Goal: Transaction & Acquisition: Purchase product/service

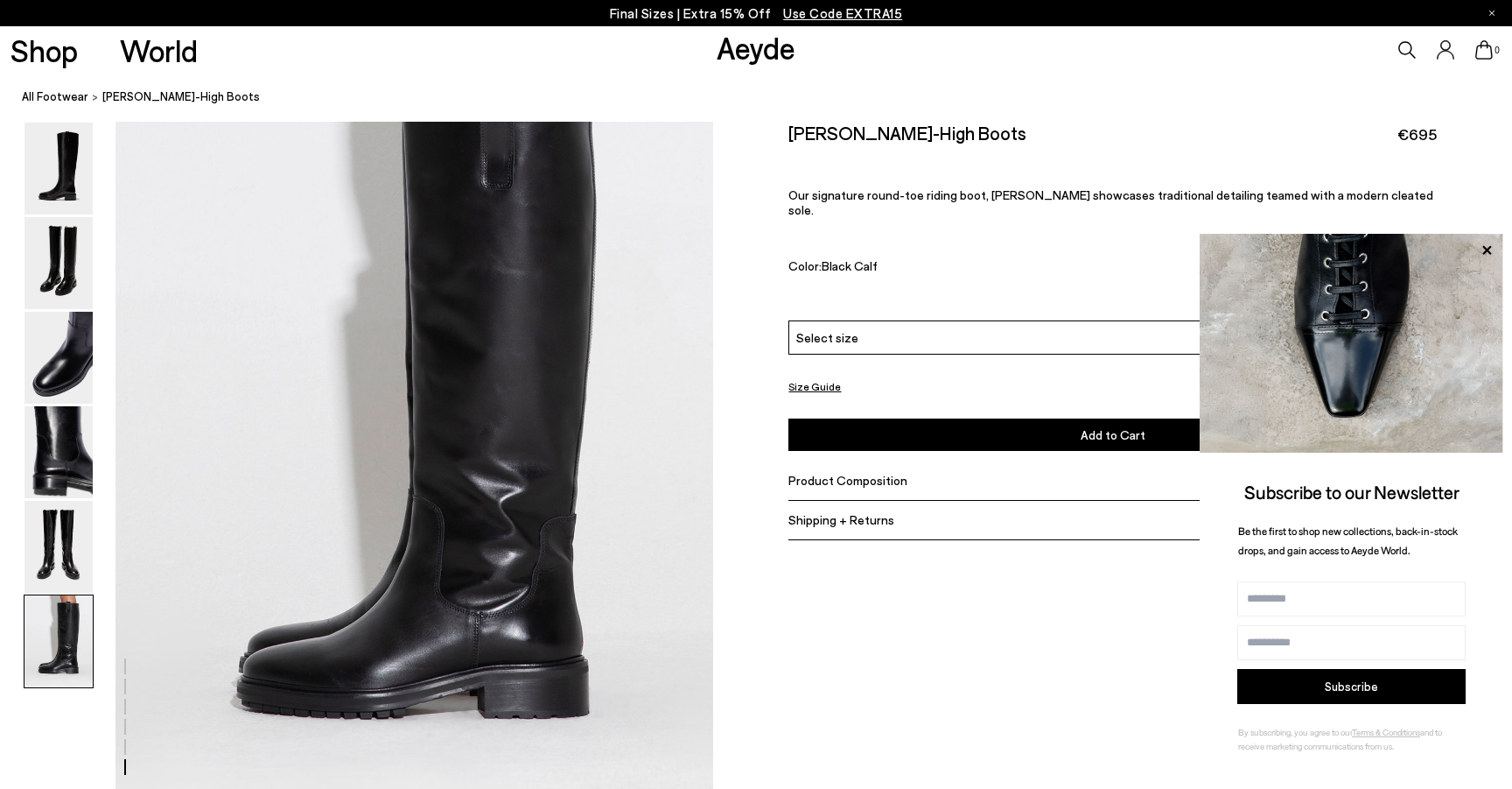
scroll to position [3967, 0]
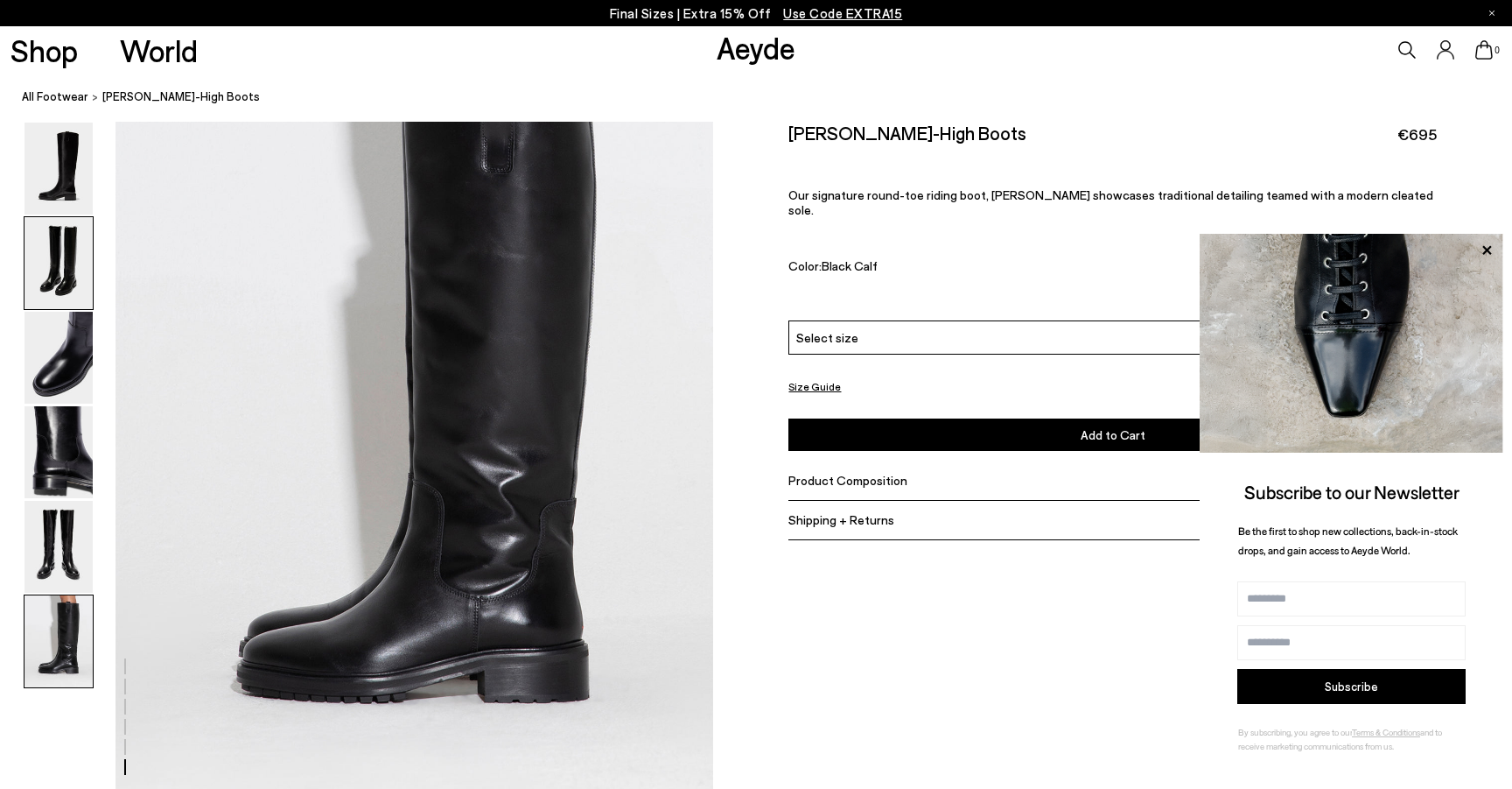
click at [60, 272] on img at bounding box center [58, 262] width 69 height 92
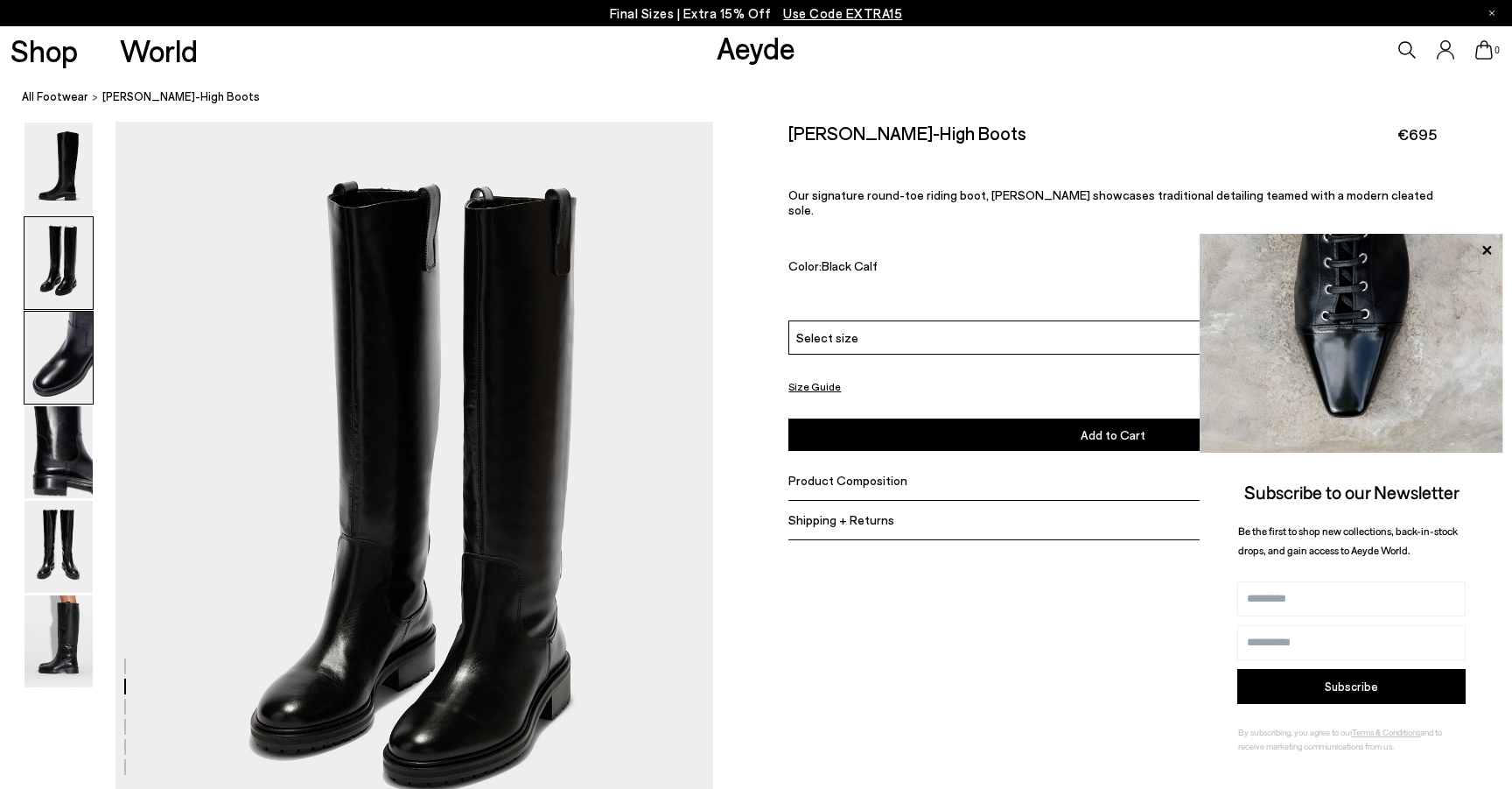
scroll to position [671, 0]
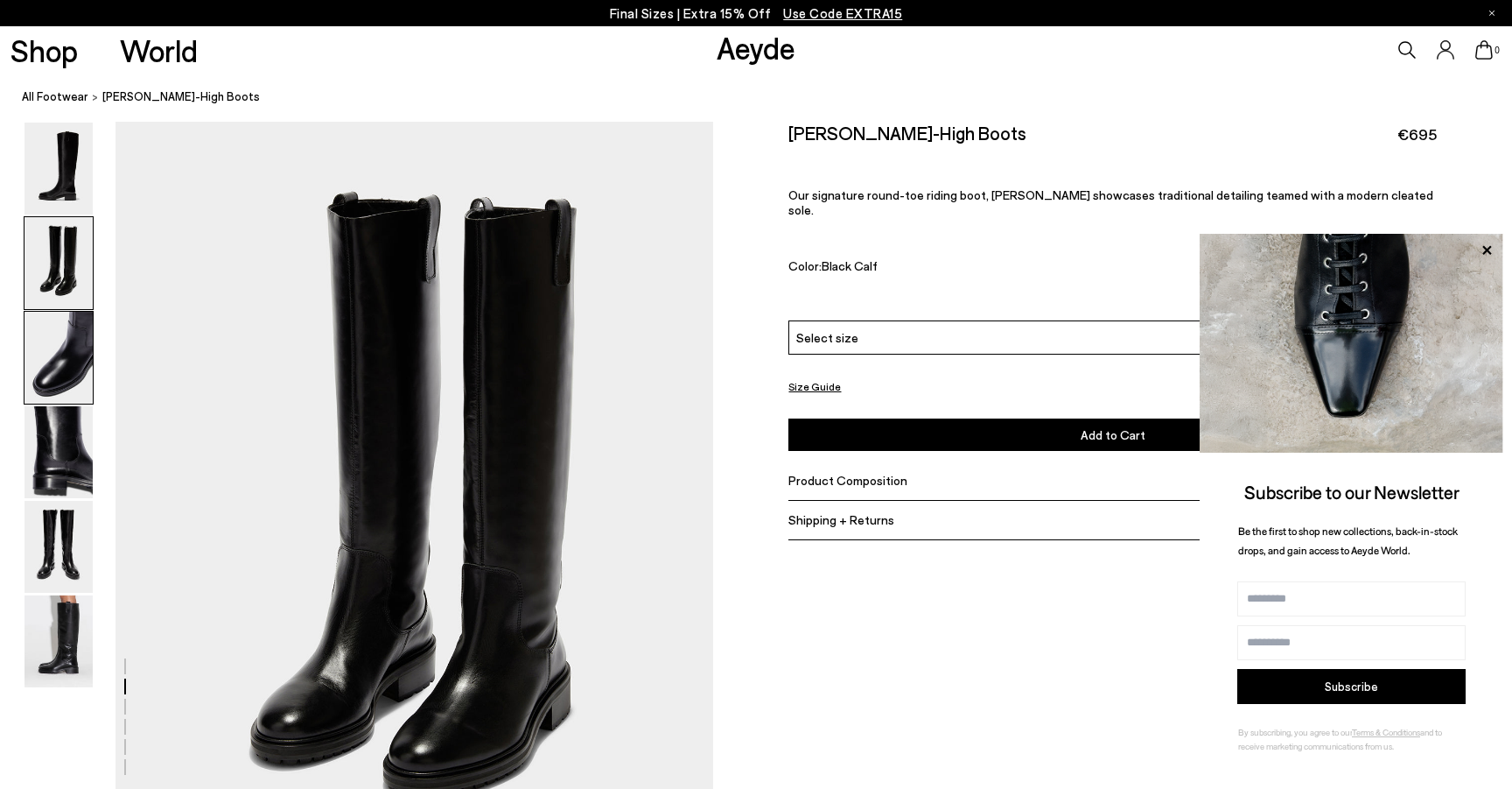
click at [62, 366] on img at bounding box center [58, 358] width 69 height 92
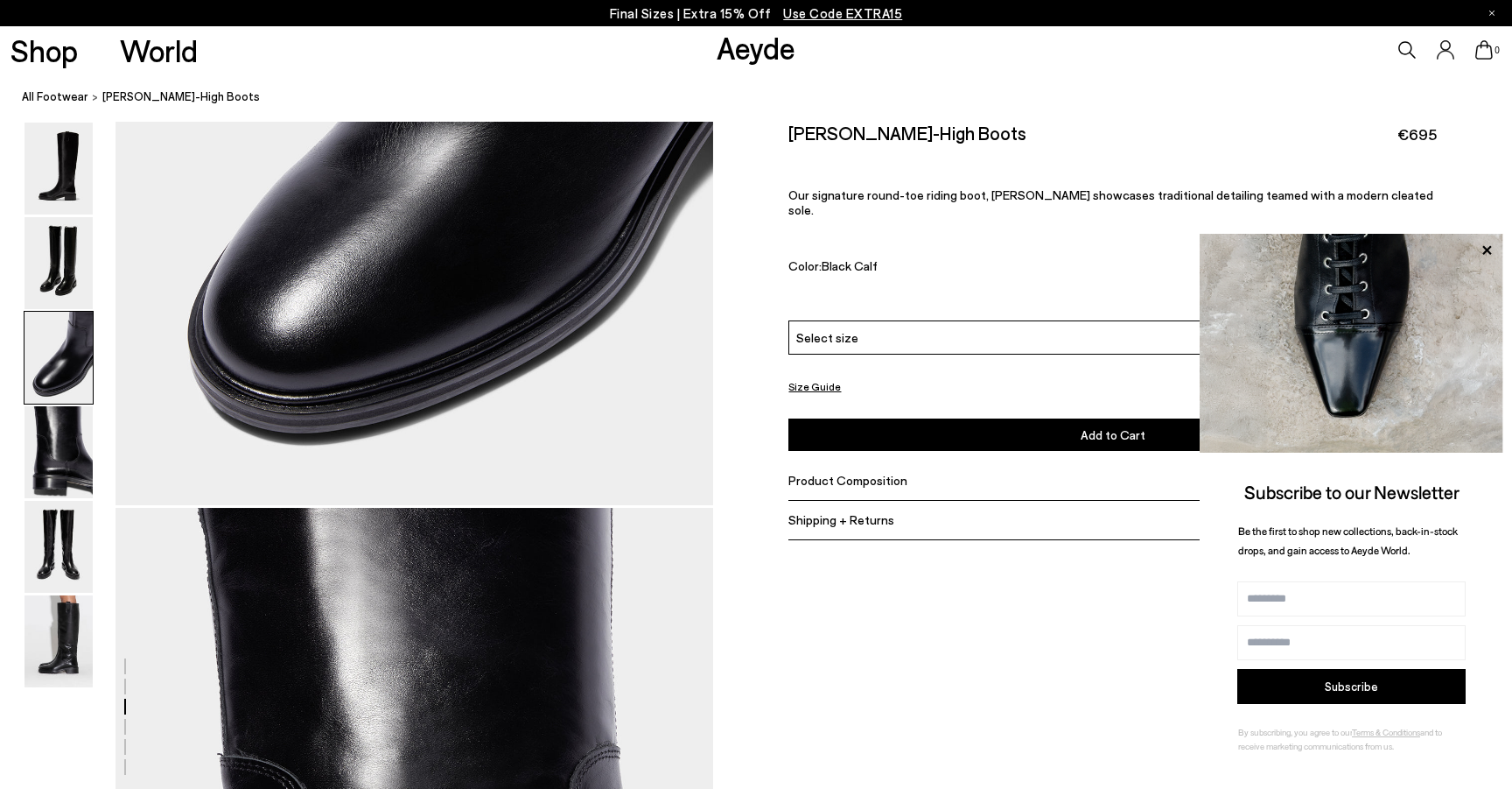
scroll to position [1858, 0]
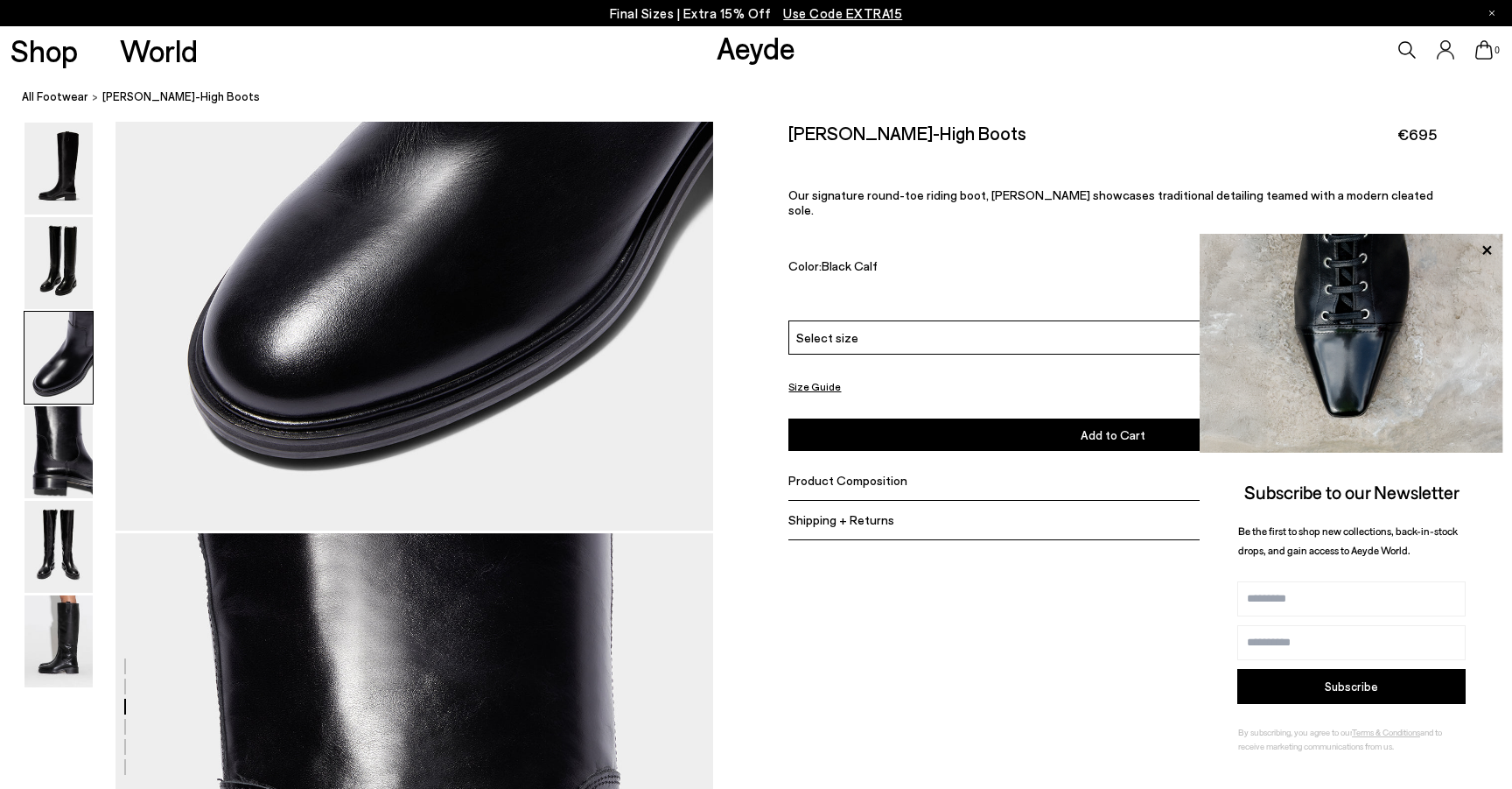
click at [1279, 604] on input "Name" at bounding box center [1351, 598] width 228 height 35
type input "**********"
click at [1456, 685] on button "Subscribe" at bounding box center [1351, 686] width 228 height 35
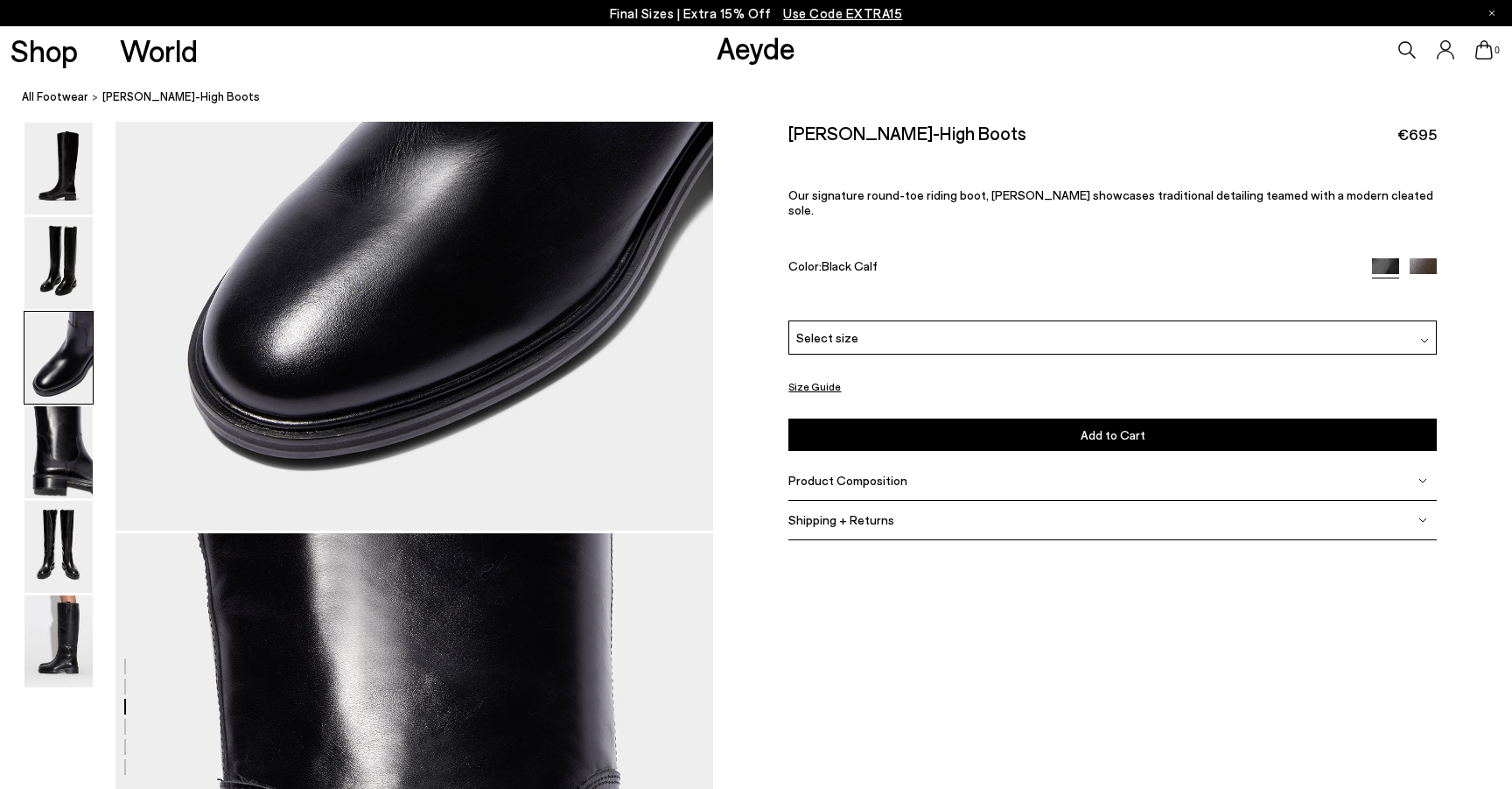
click at [833, 18] on span "Use Code EXTRA15" at bounding box center [843, 13] width 119 height 16
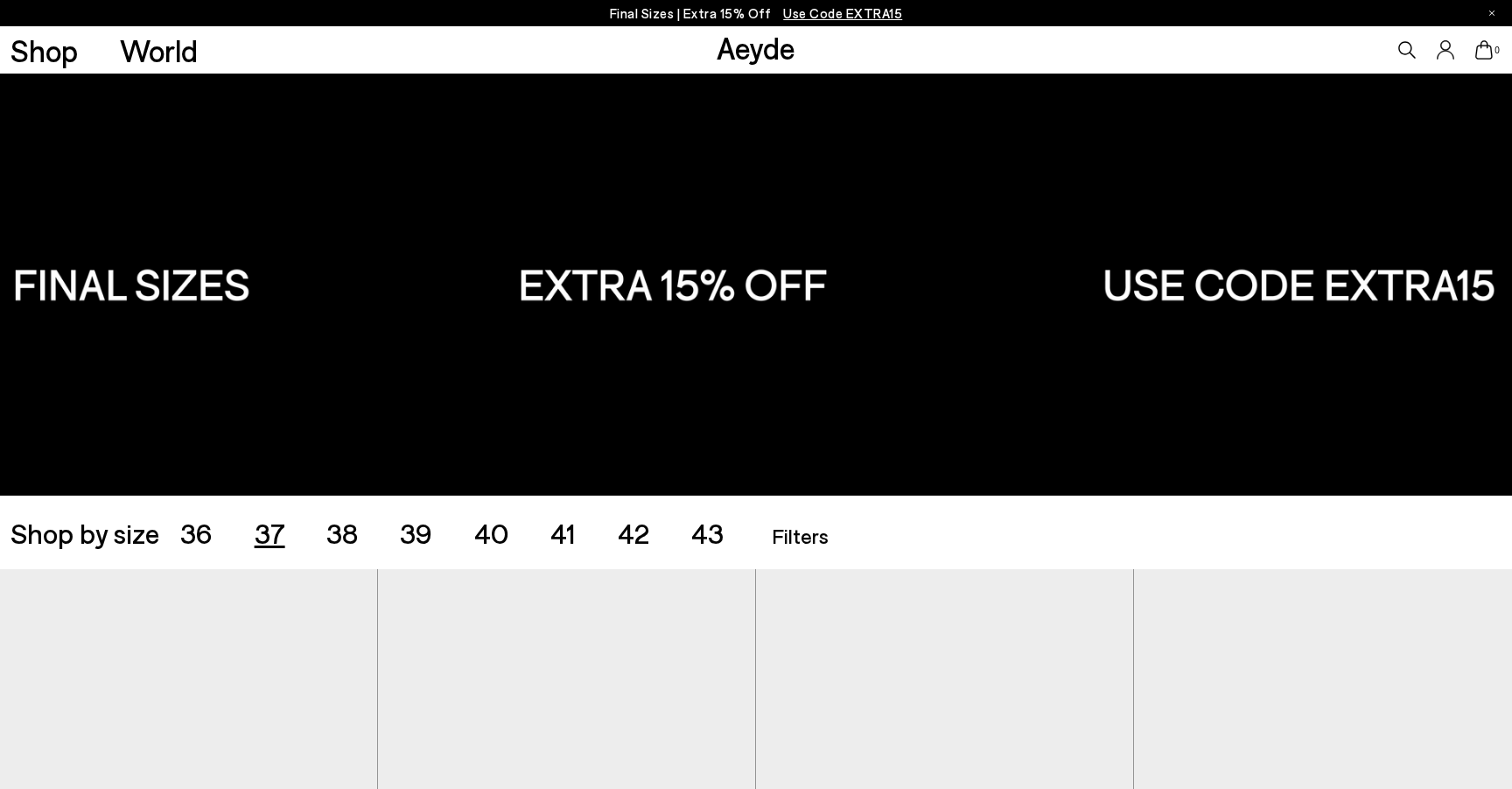
click at [281, 538] on span "37" at bounding box center [270, 531] width 30 height 33
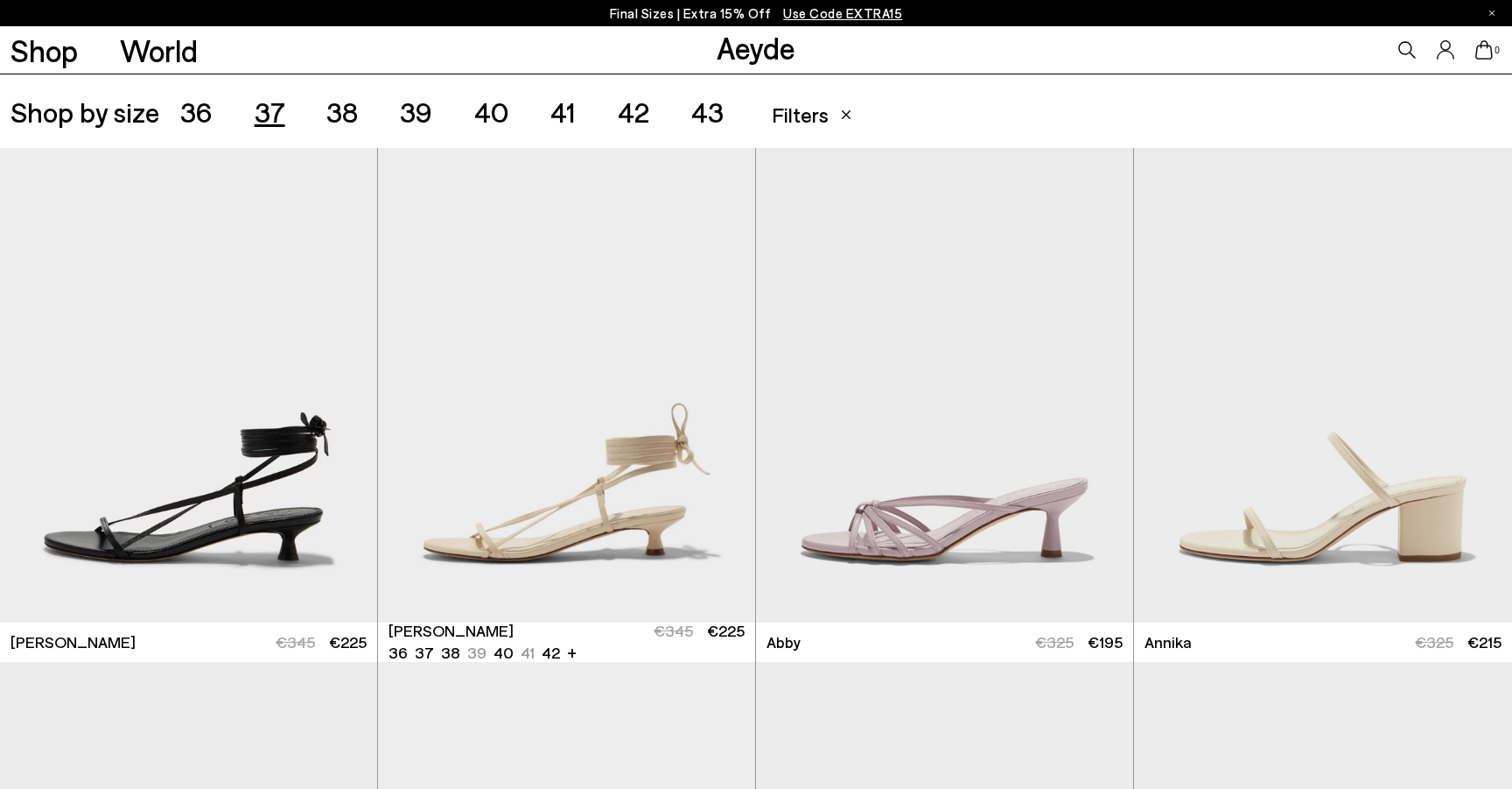
scroll to position [986, 0]
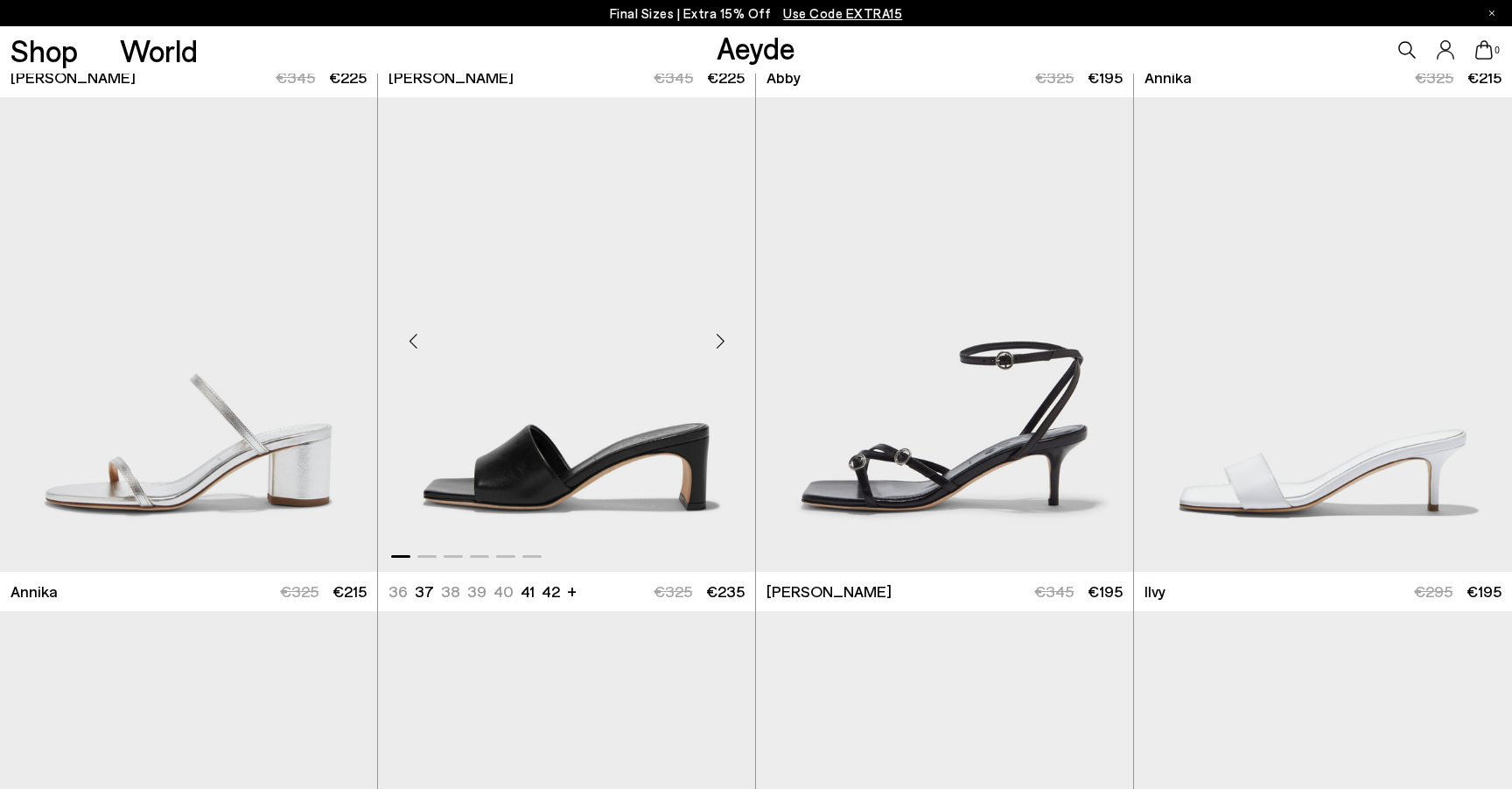
click at [719, 342] on div "Next slide" at bounding box center [720, 341] width 53 height 53
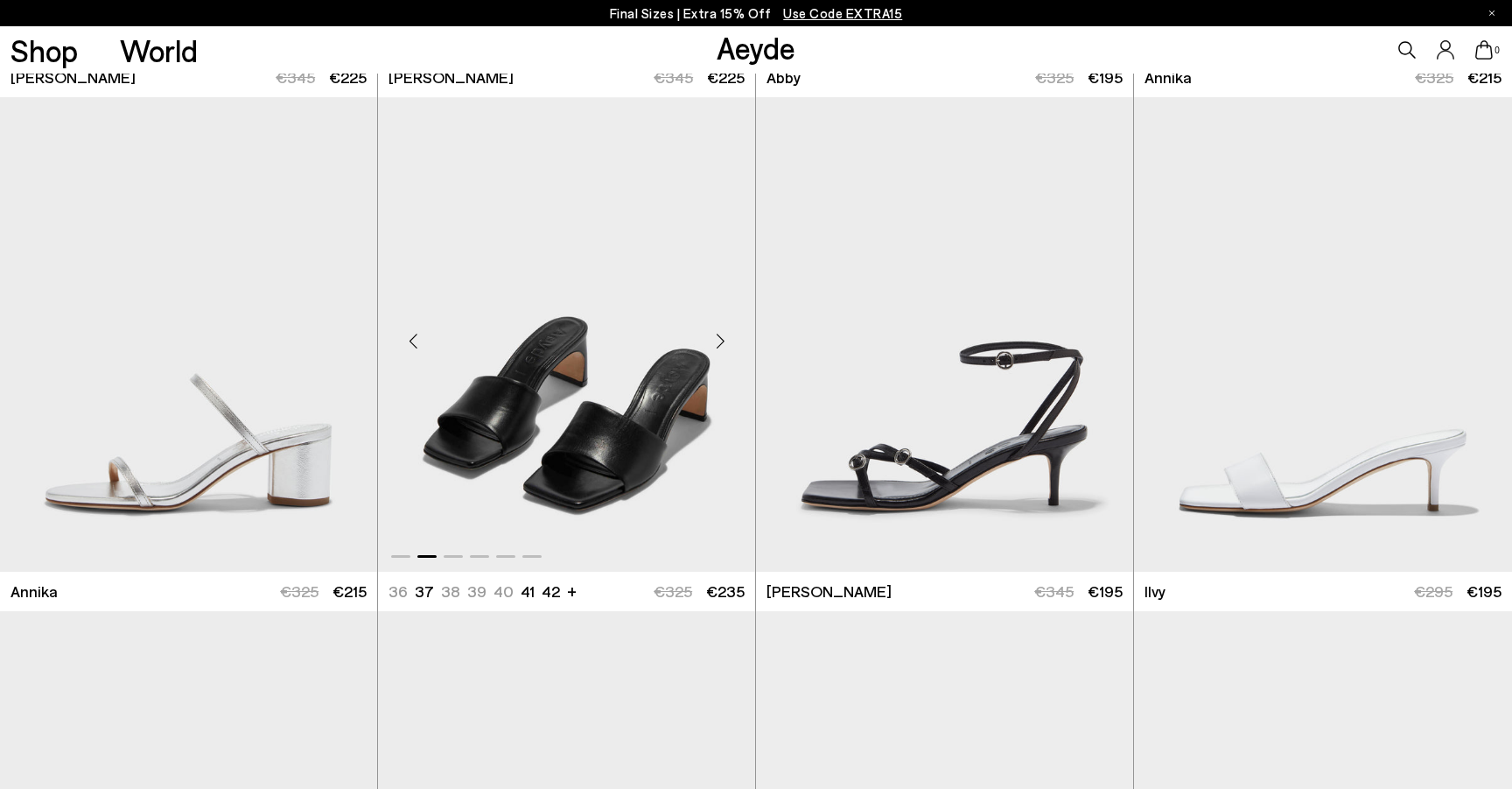
click at [719, 342] on div "Next slide" at bounding box center [720, 341] width 53 height 53
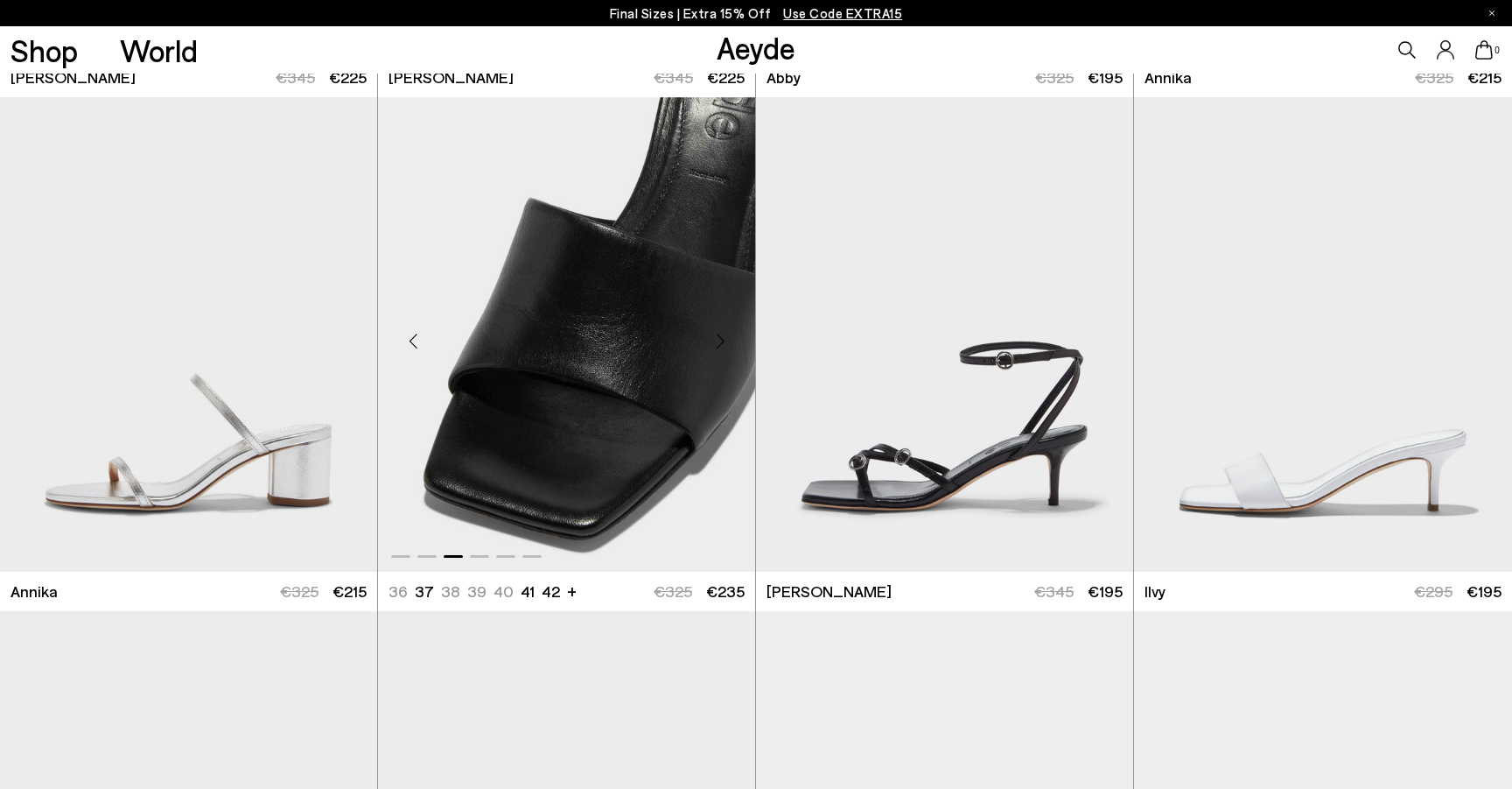
click at [719, 342] on div "Next slide" at bounding box center [720, 341] width 53 height 53
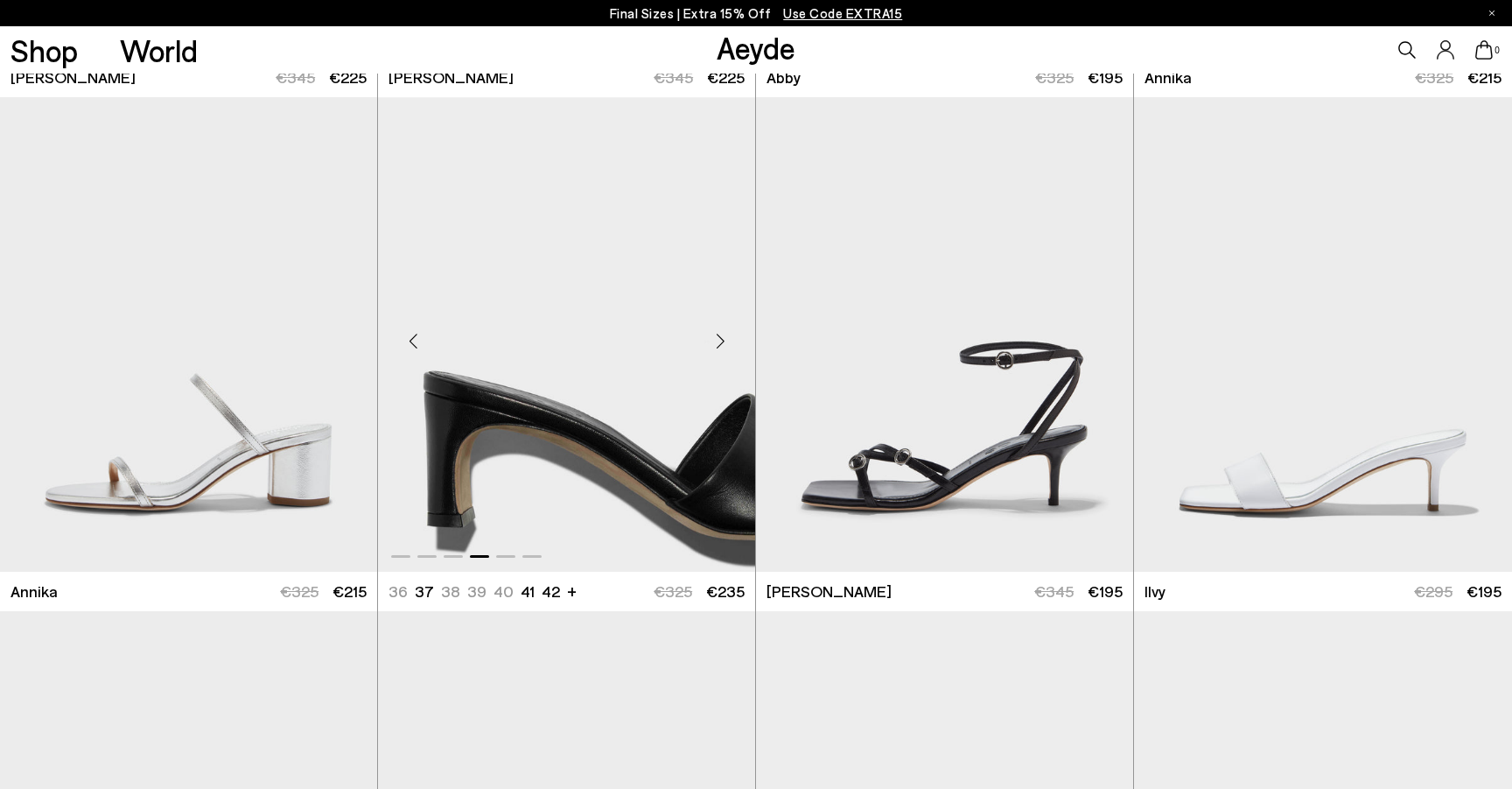
click at [719, 342] on div "Next slide" at bounding box center [720, 341] width 53 height 53
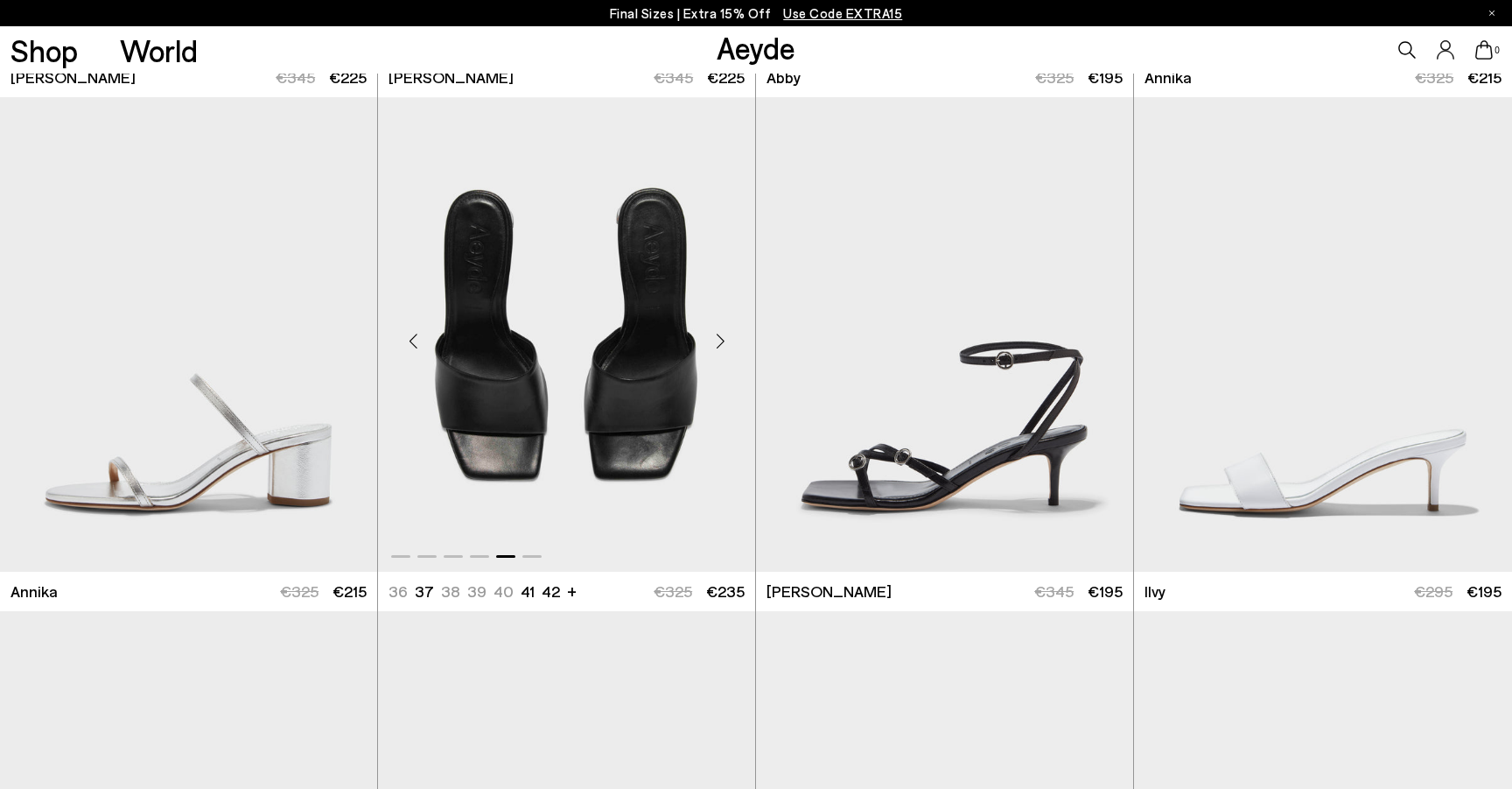
click at [719, 342] on div "Next slide" at bounding box center [720, 341] width 53 height 53
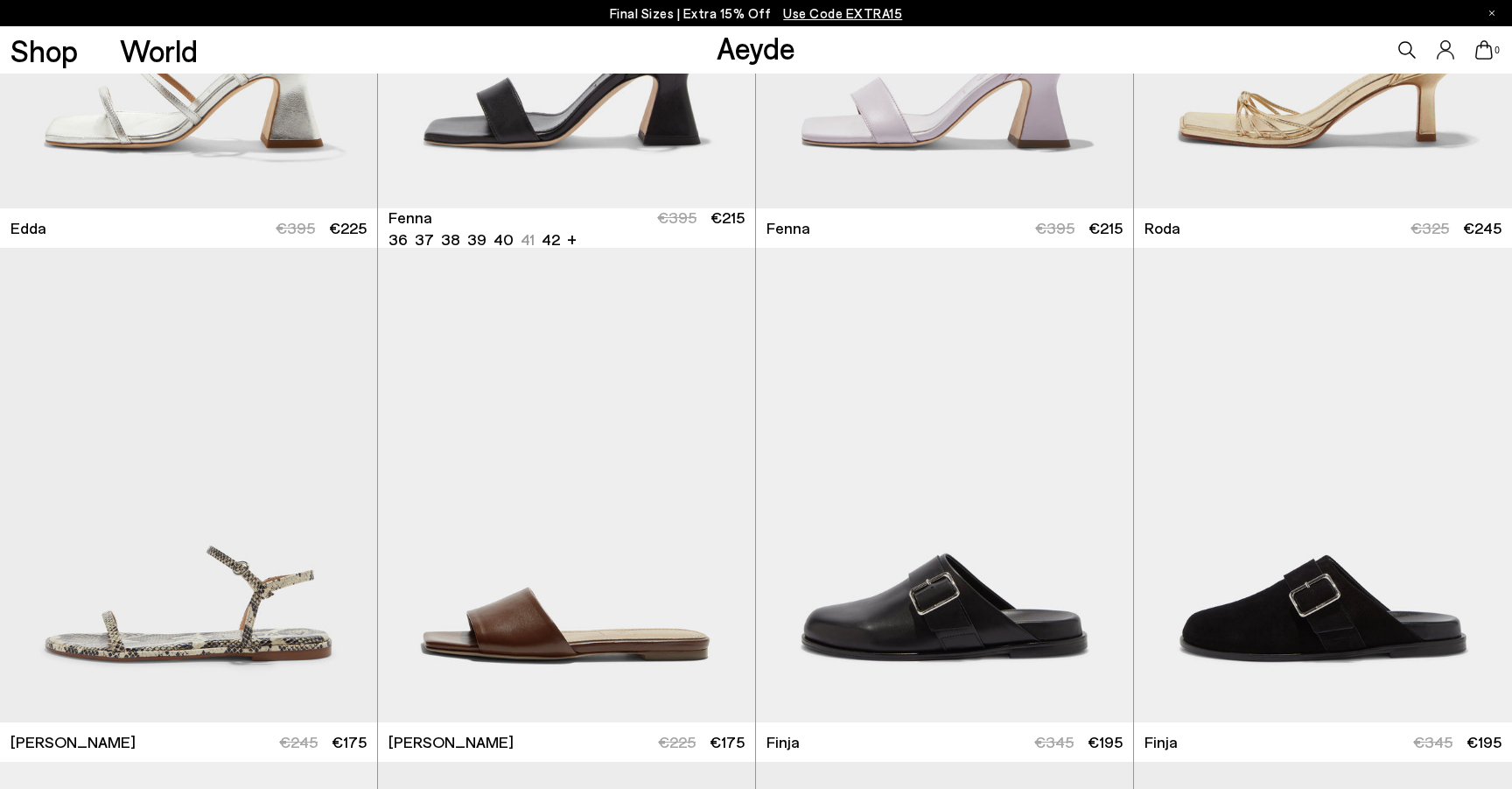
scroll to position [3655, 0]
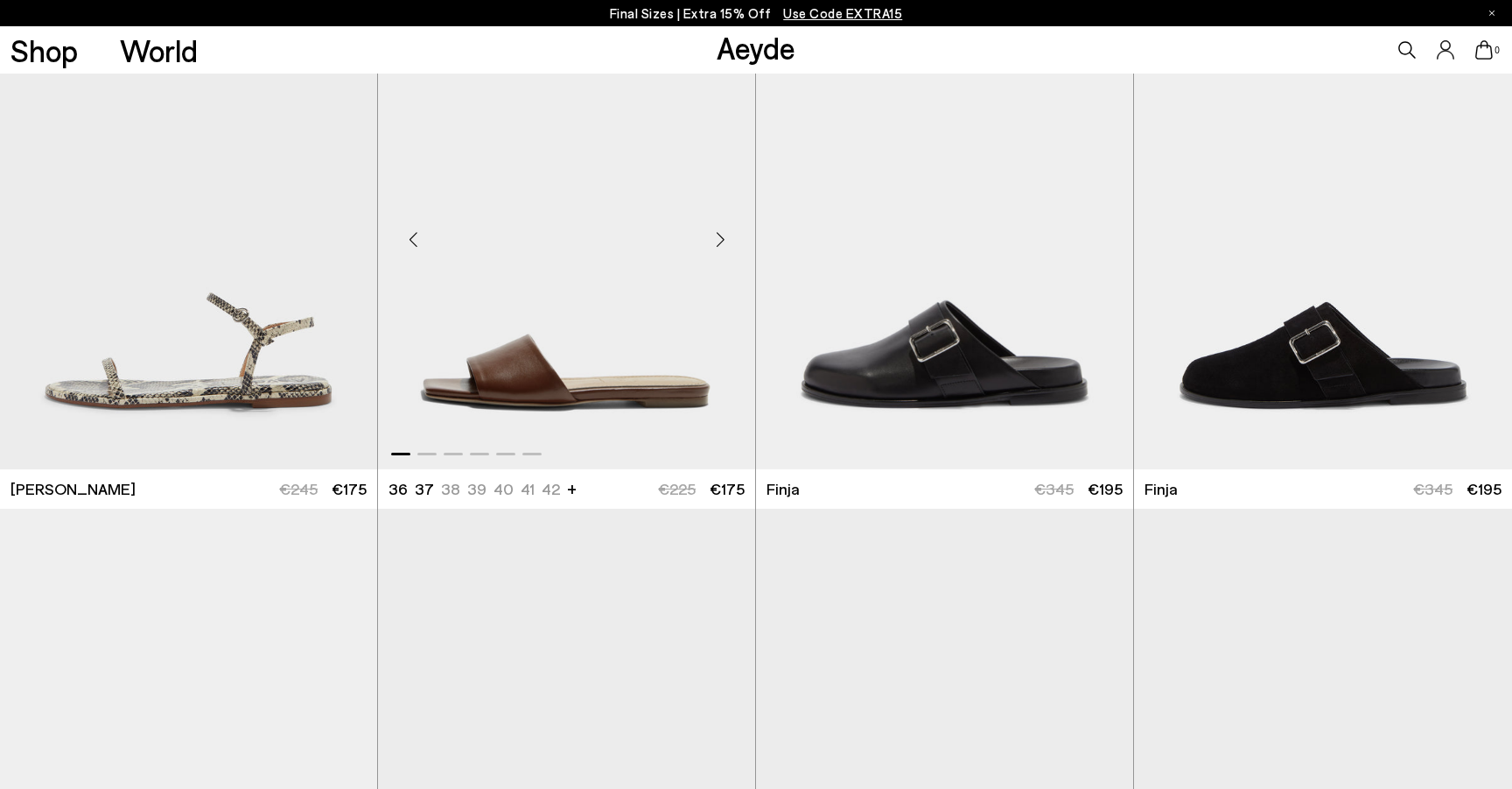
click at [717, 247] on div "Next slide" at bounding box center [720, 239] width 53 height 53
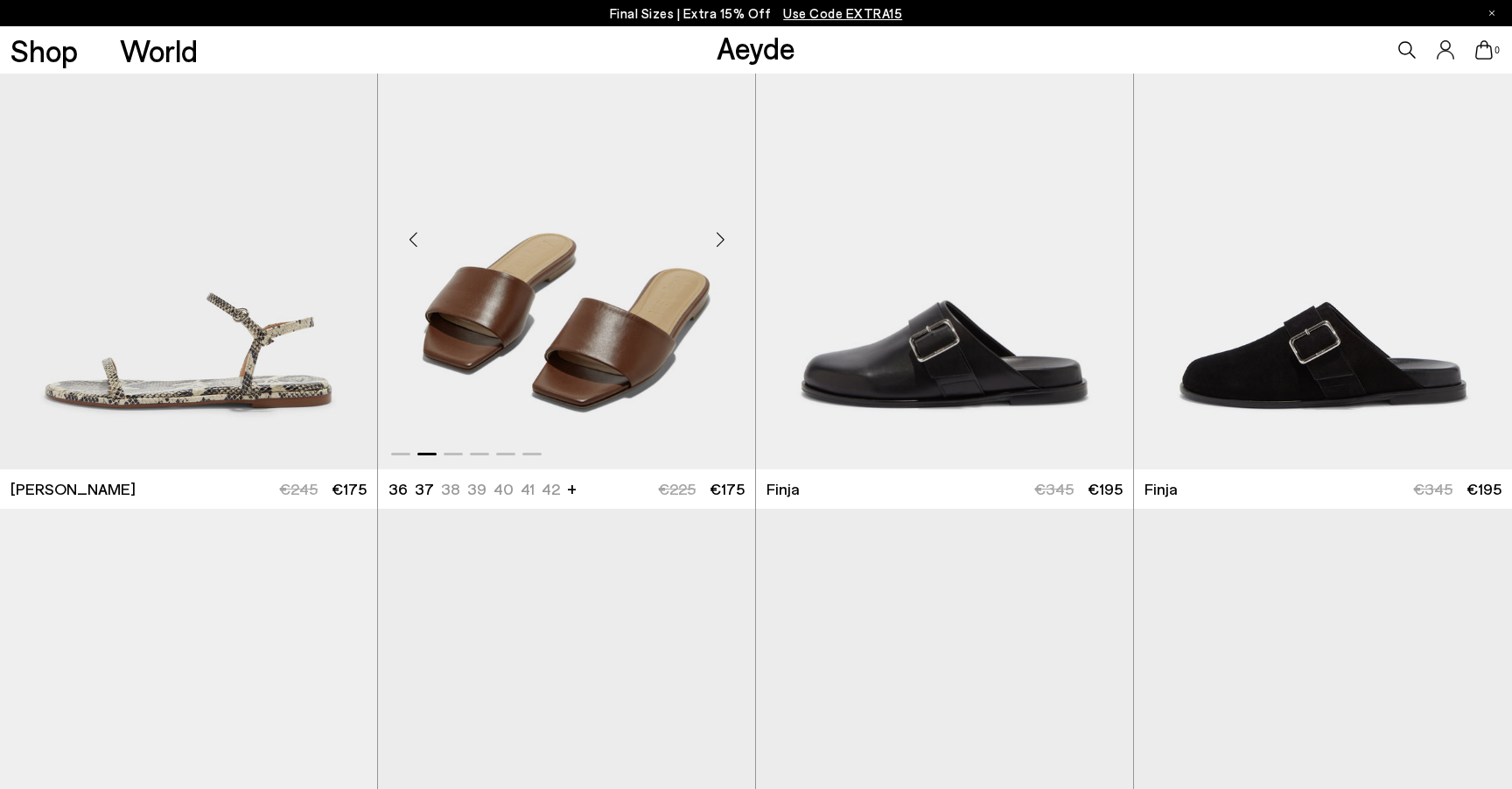
click at [717, 247] on div "Next slide" at bounding box center [720, 239] width 53 height 53
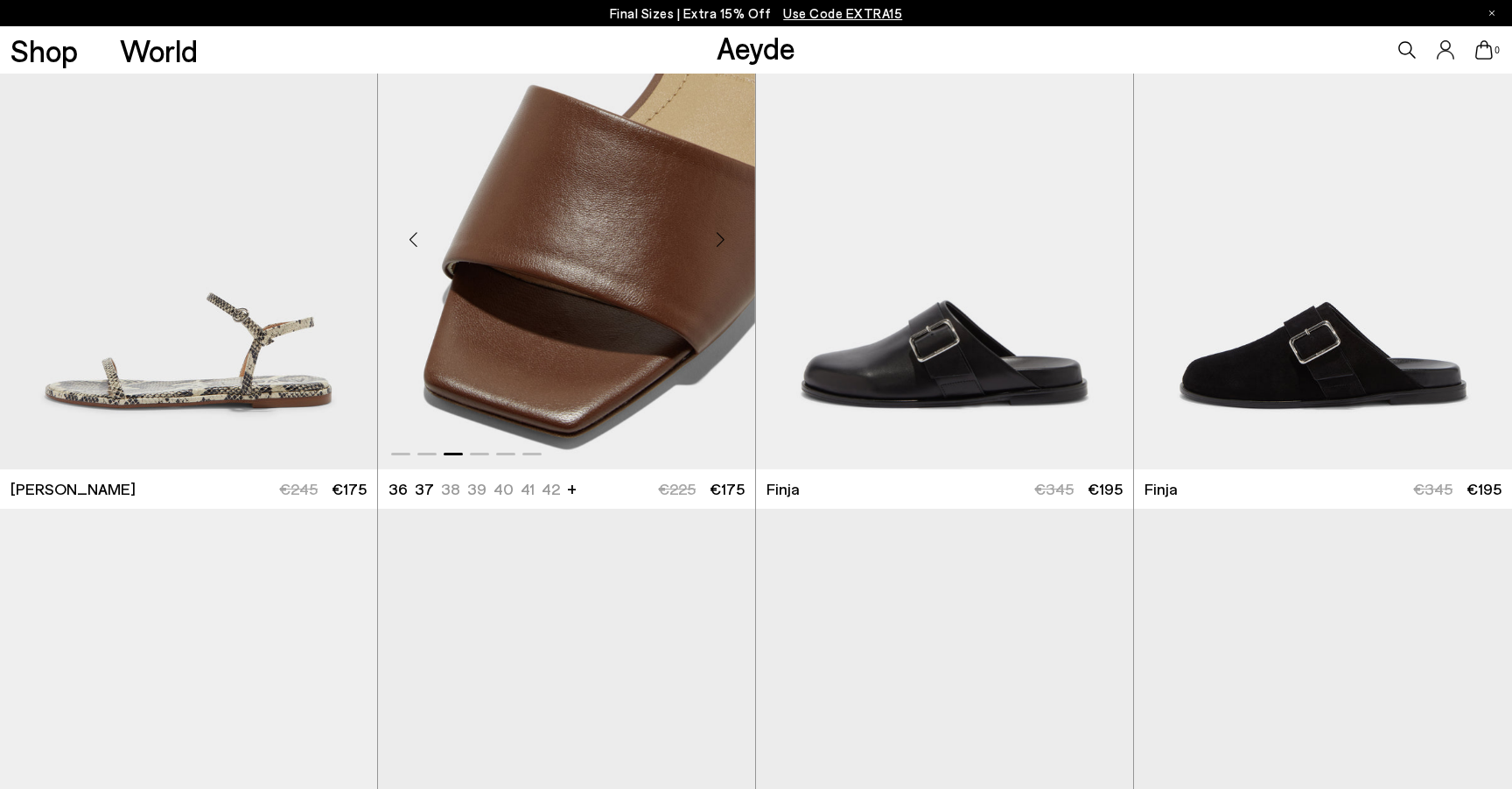
click at [717, 247] on div "Next slide" at bounding box center [720, 239] width 53 height 53
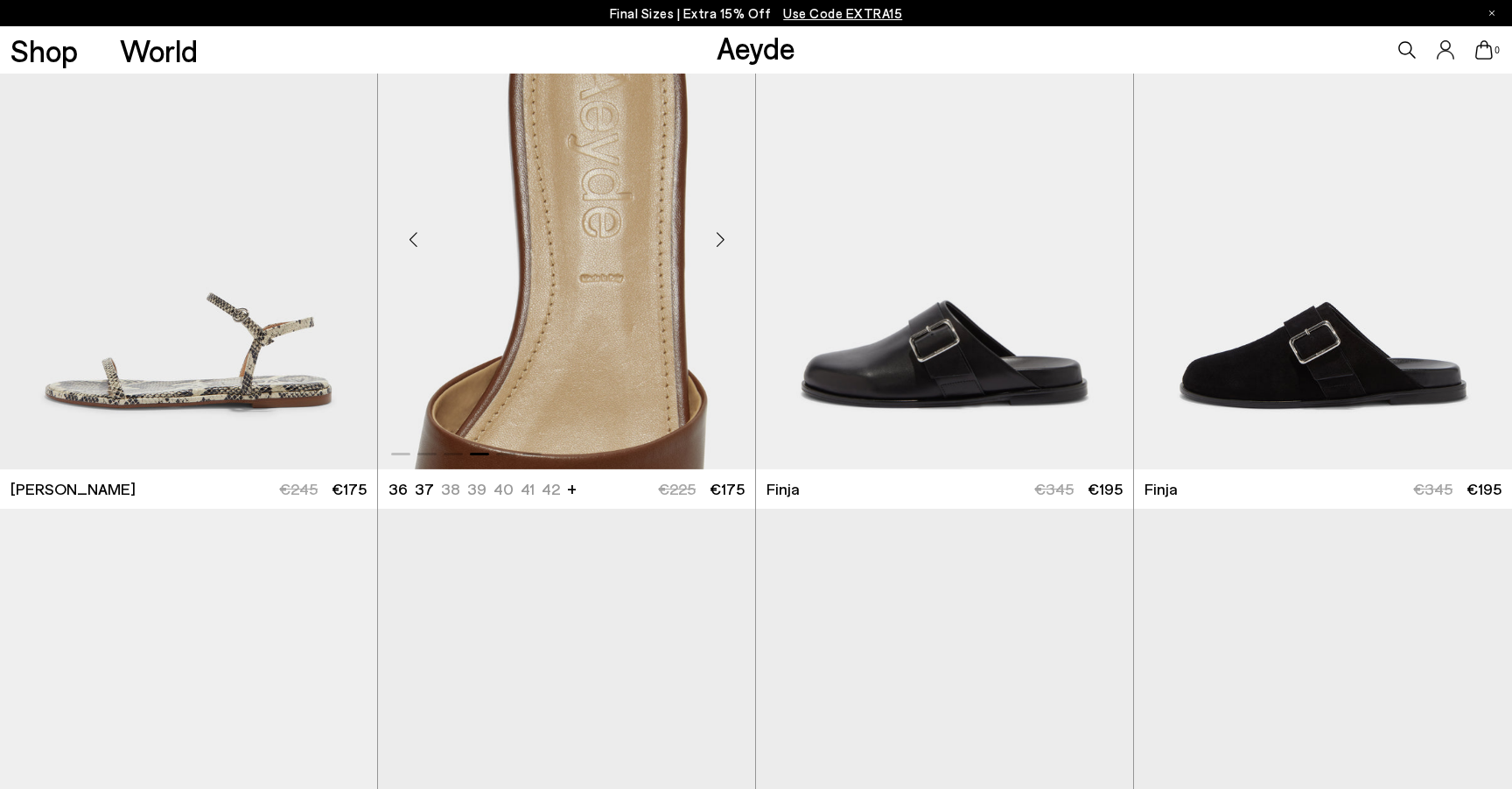
click at [717, 247] on div "Next slide" at bounding box center [720, 239] width 53 height 53
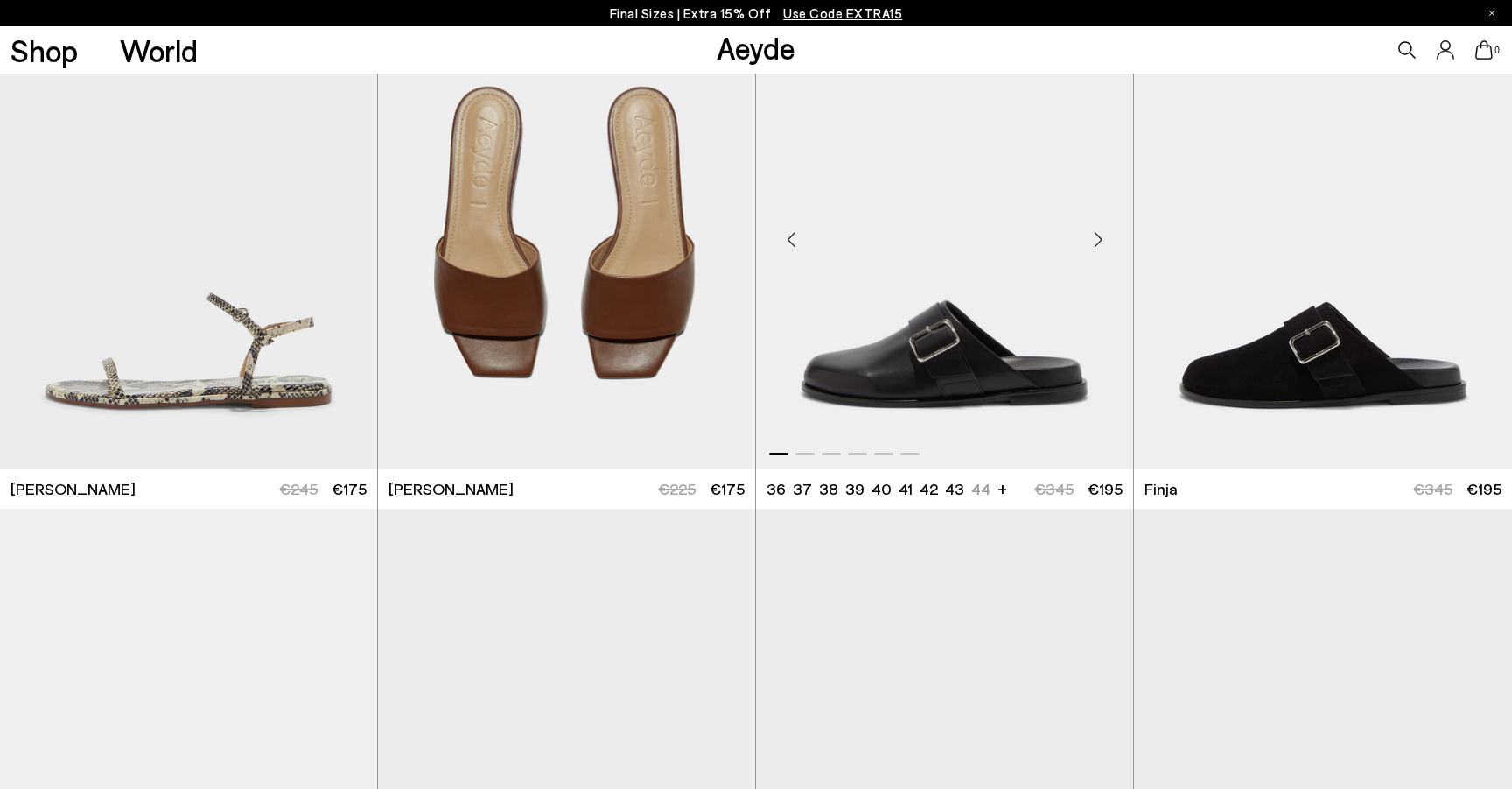
click at [1098, 251] on div "Next slide" at bounding box center [1098, 239] width 53 height 53
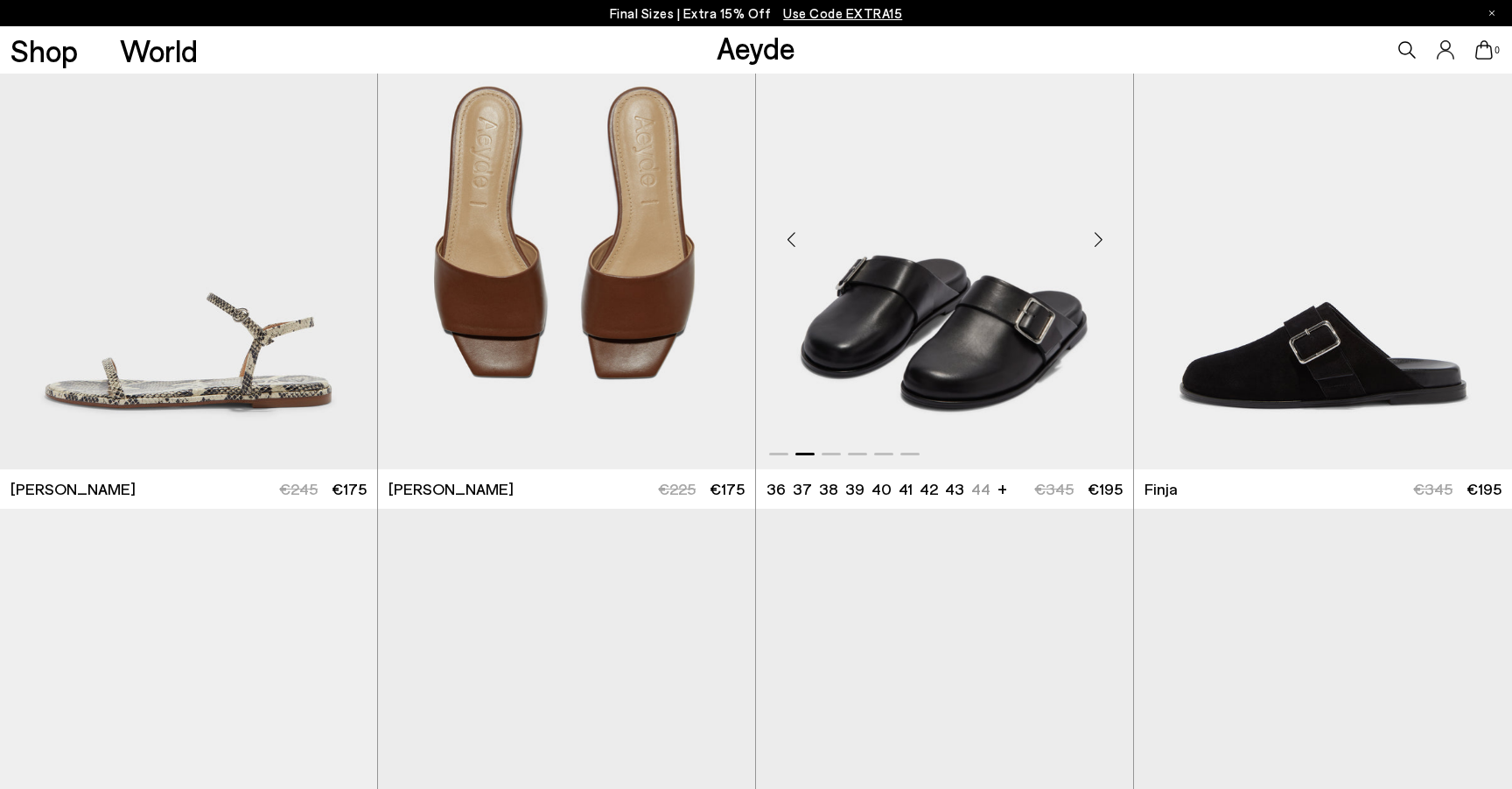
click at [1098, 251] on div "Next slide" at bounding box center [1098, 239] width 53 height 53
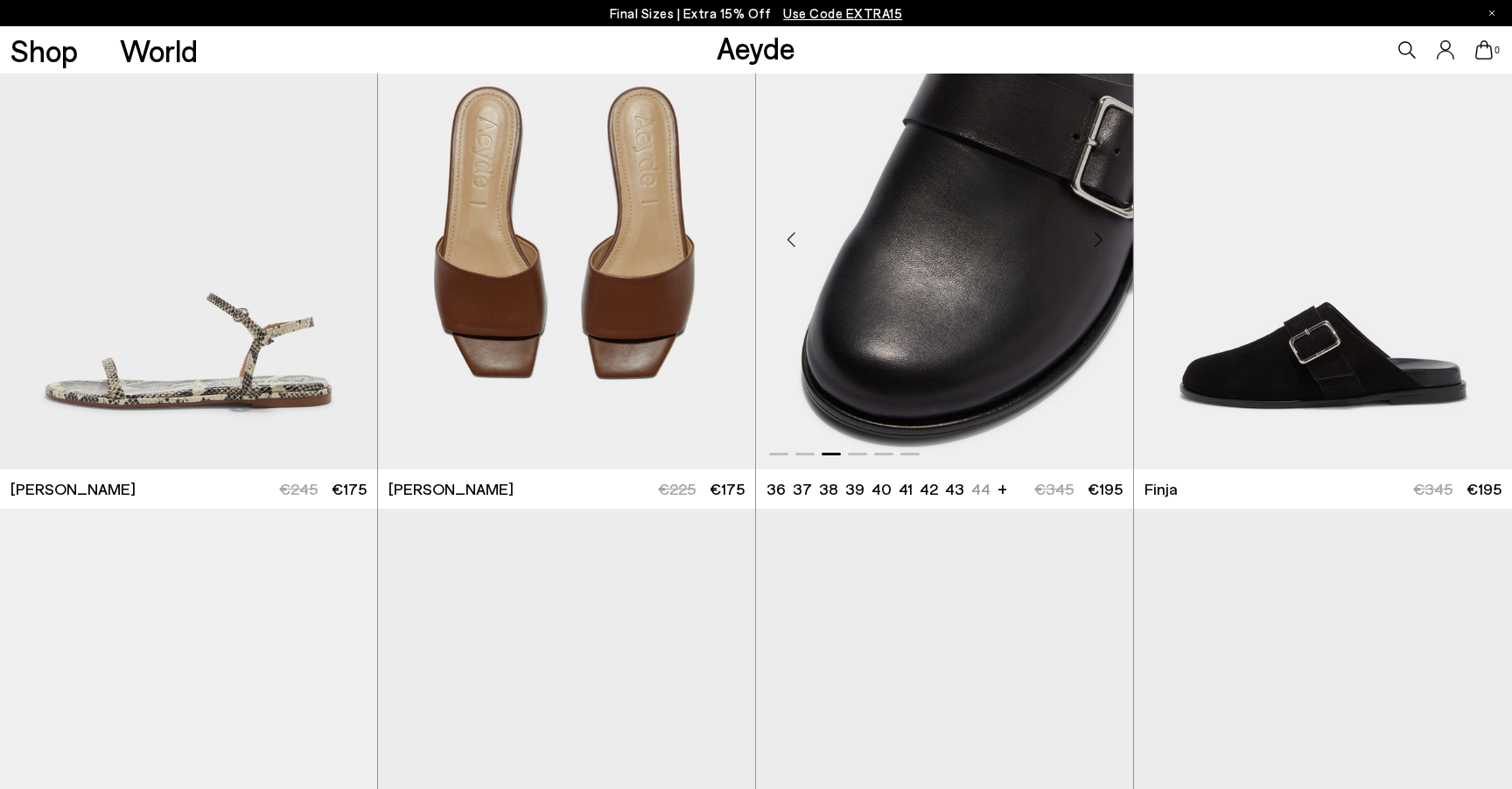
click at [1098, 251] on div "Next slide" at bounding box center [1098, 239] width 53 height 53
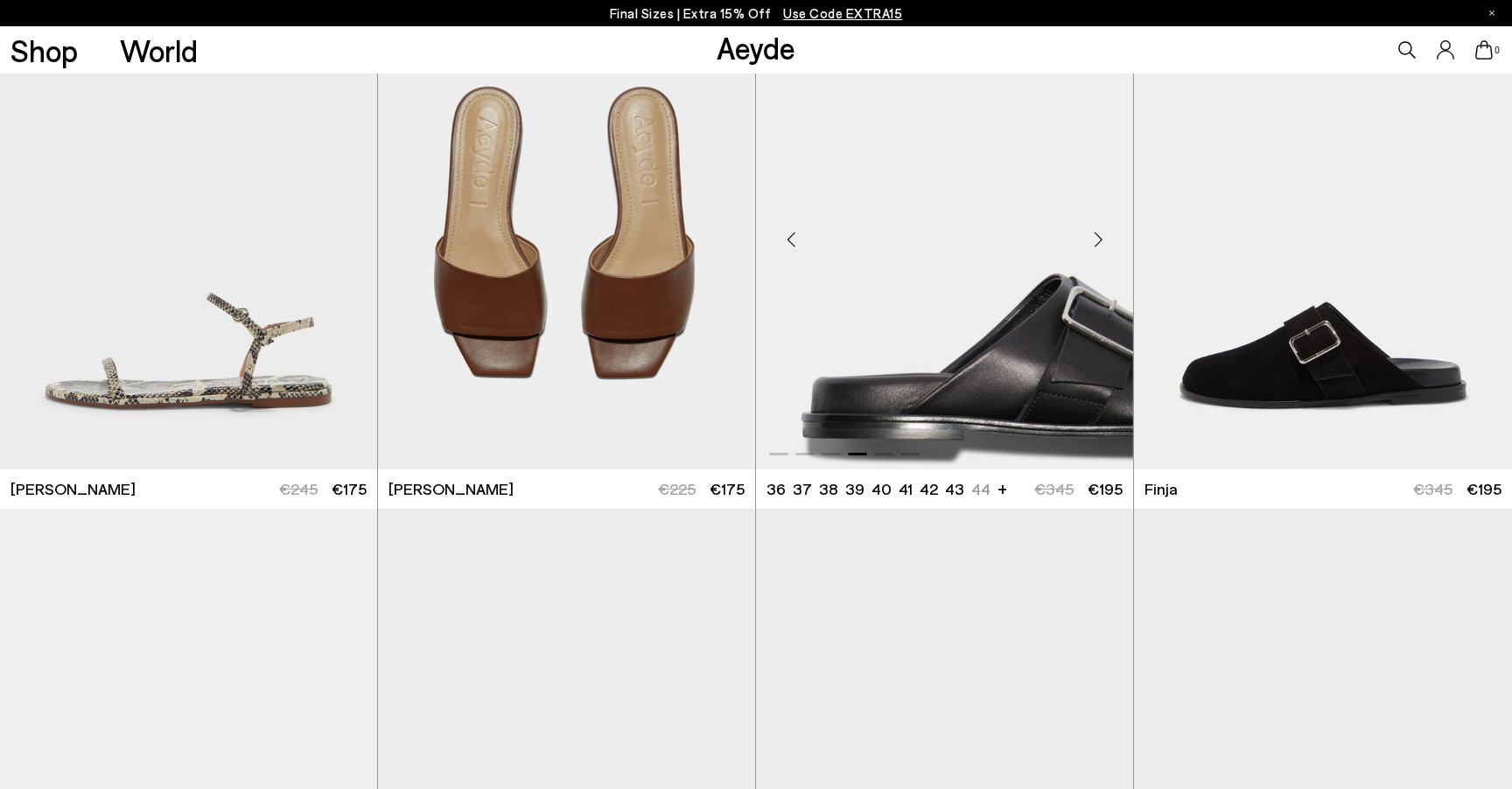
click at [1098, 251] on div "Next slide" at bounding box center [1098, 239] width 53 height 53
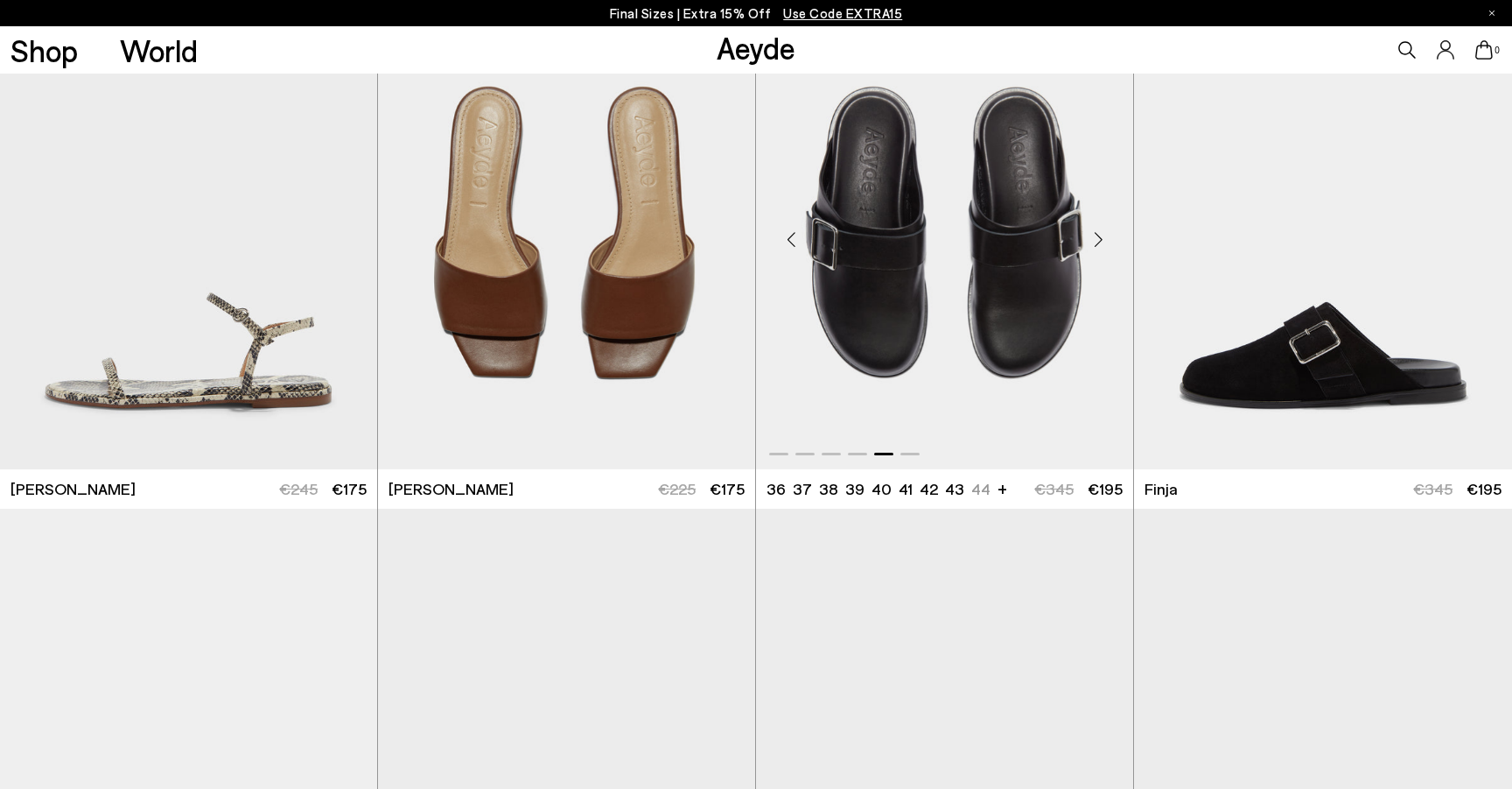
click at [1098, 251] on div "Next slide" at bounding box center [1098, 239] width 53 height 53
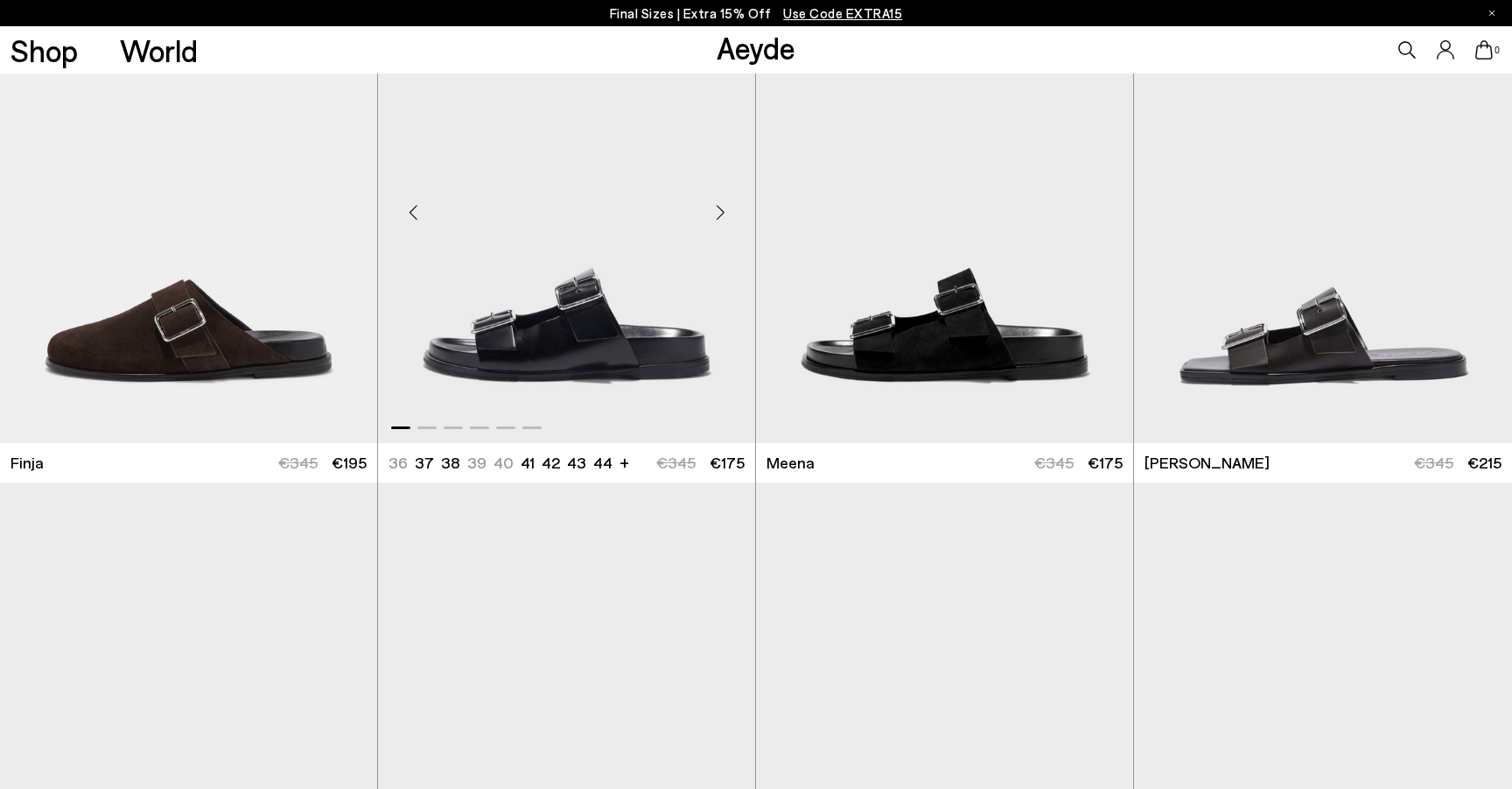
scroll to position [4192, 0]
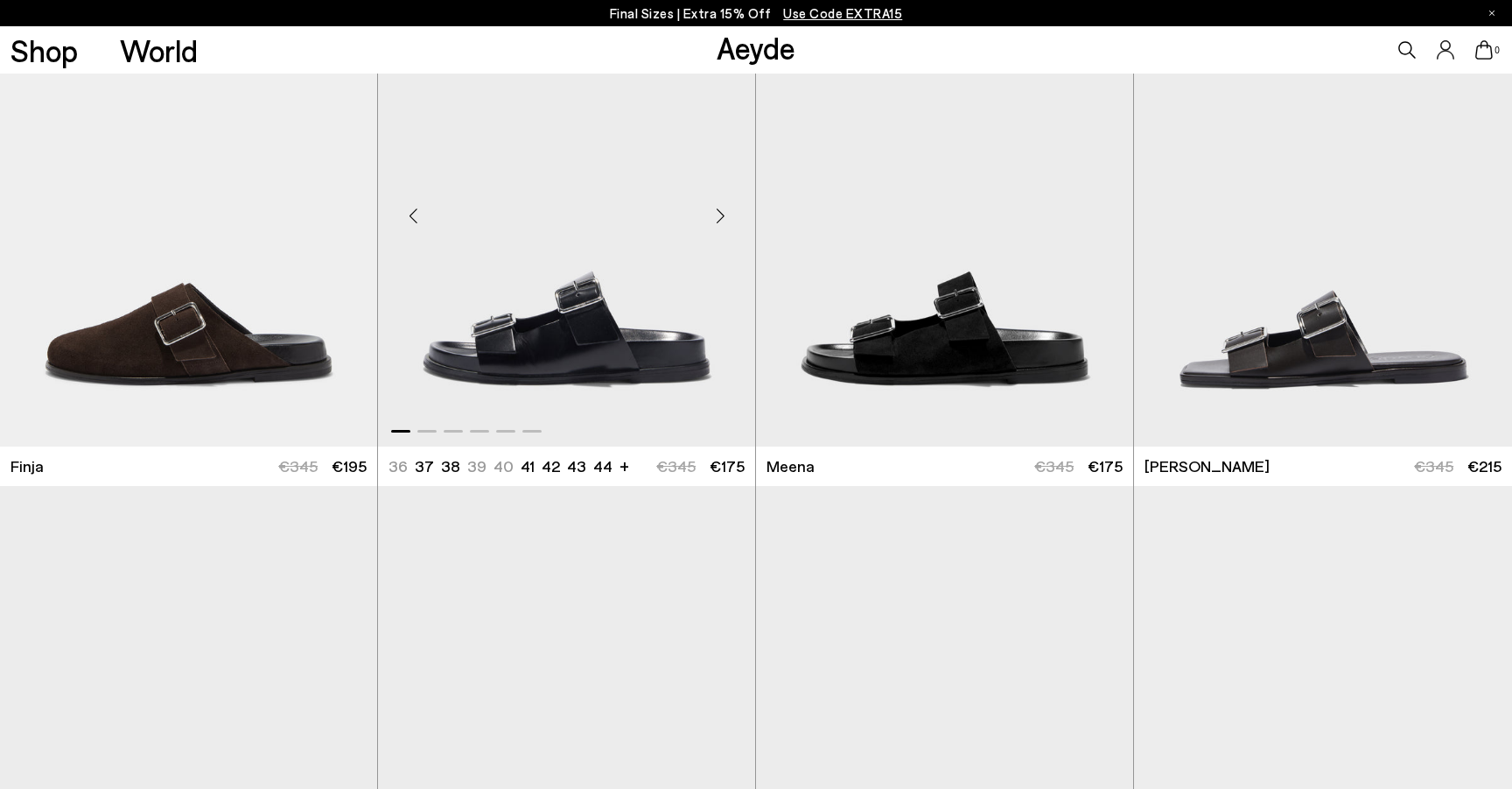
click at [716, 227] on div "Next slide" at bounding box center [720, 216] width 53 height 53
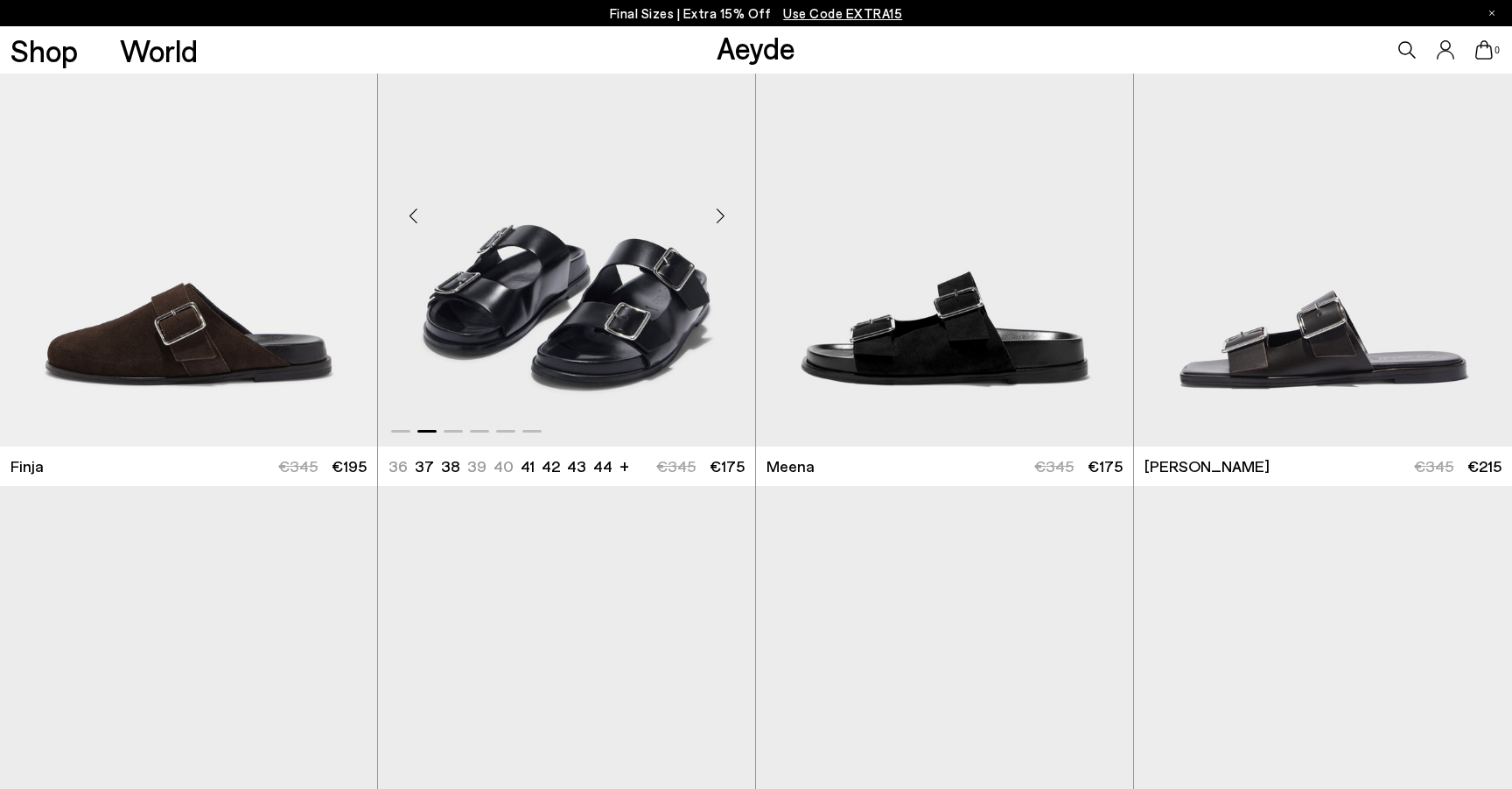
click at [716, 227] on div "Next slide" at bounding box center [720, 216] width 53 height 53
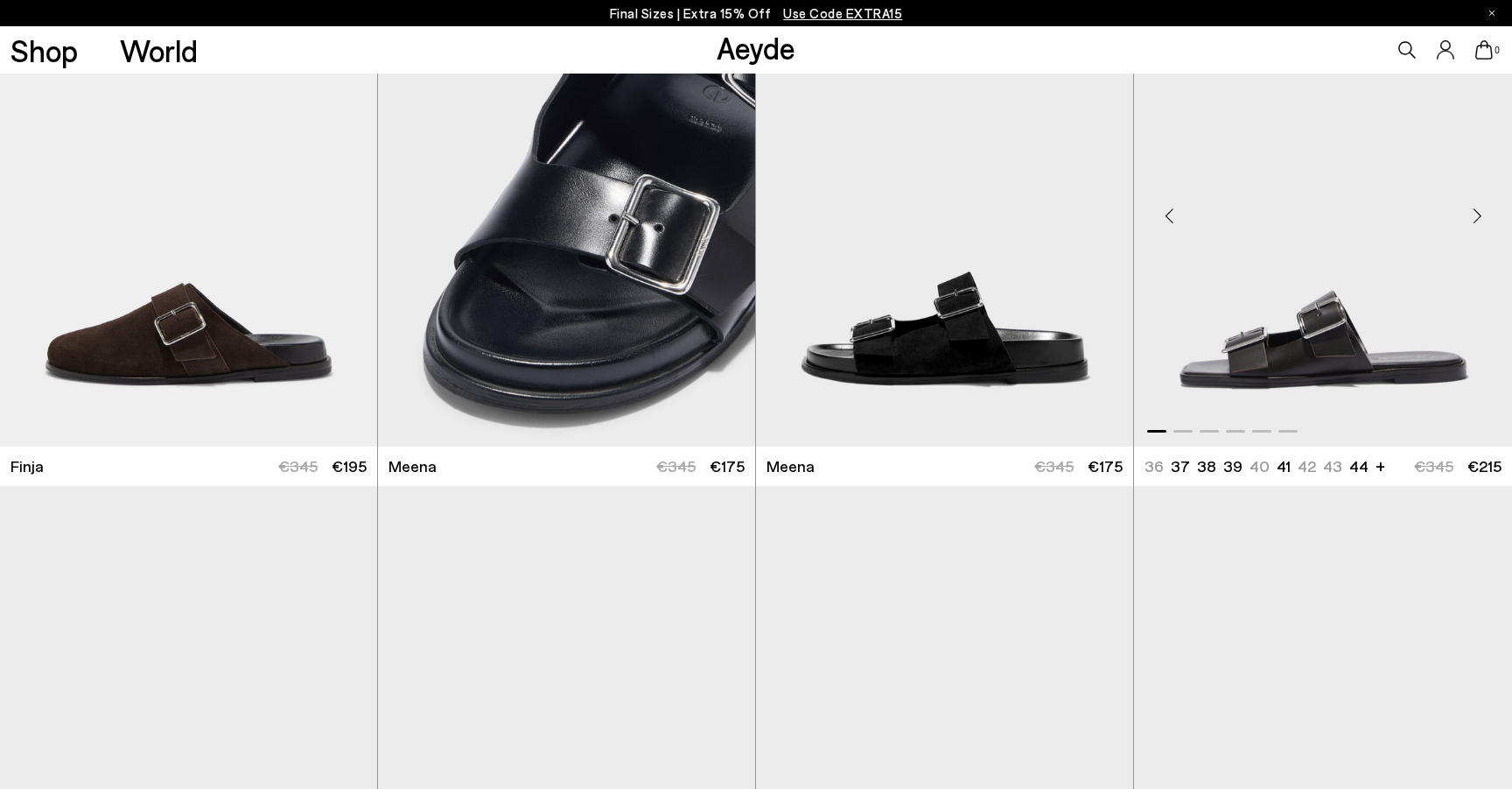
click at [1471, 225] on div "Next slide" at bounding box center [1476, 216] width 53 height 53
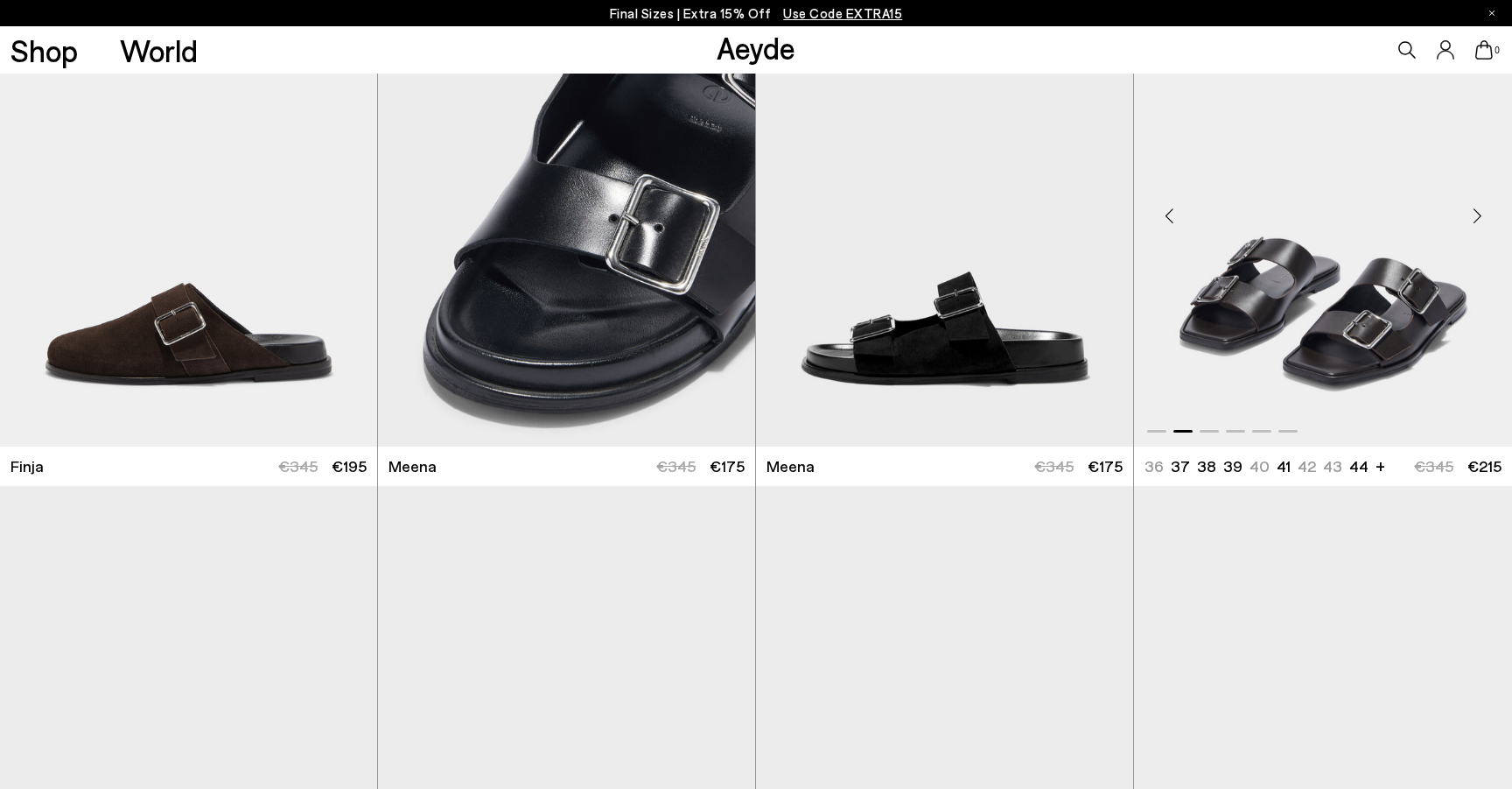
click at [1471, 225] on div "Next slide" at bounding box center [1476, 216] width 53 height 53
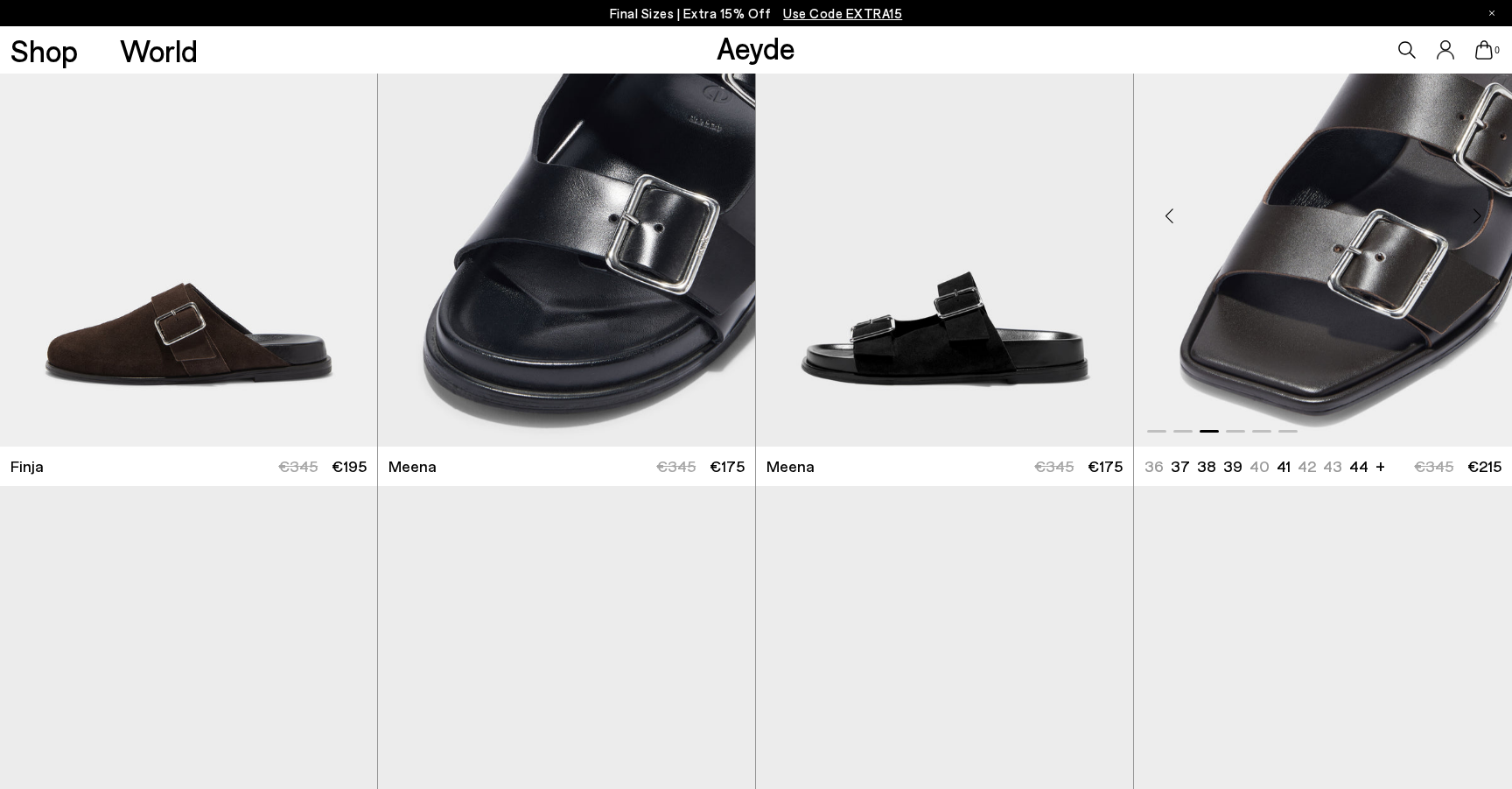
click at [1471, 225] on div "Next slide" at bounding box center [1476, 216] width 53 height 53
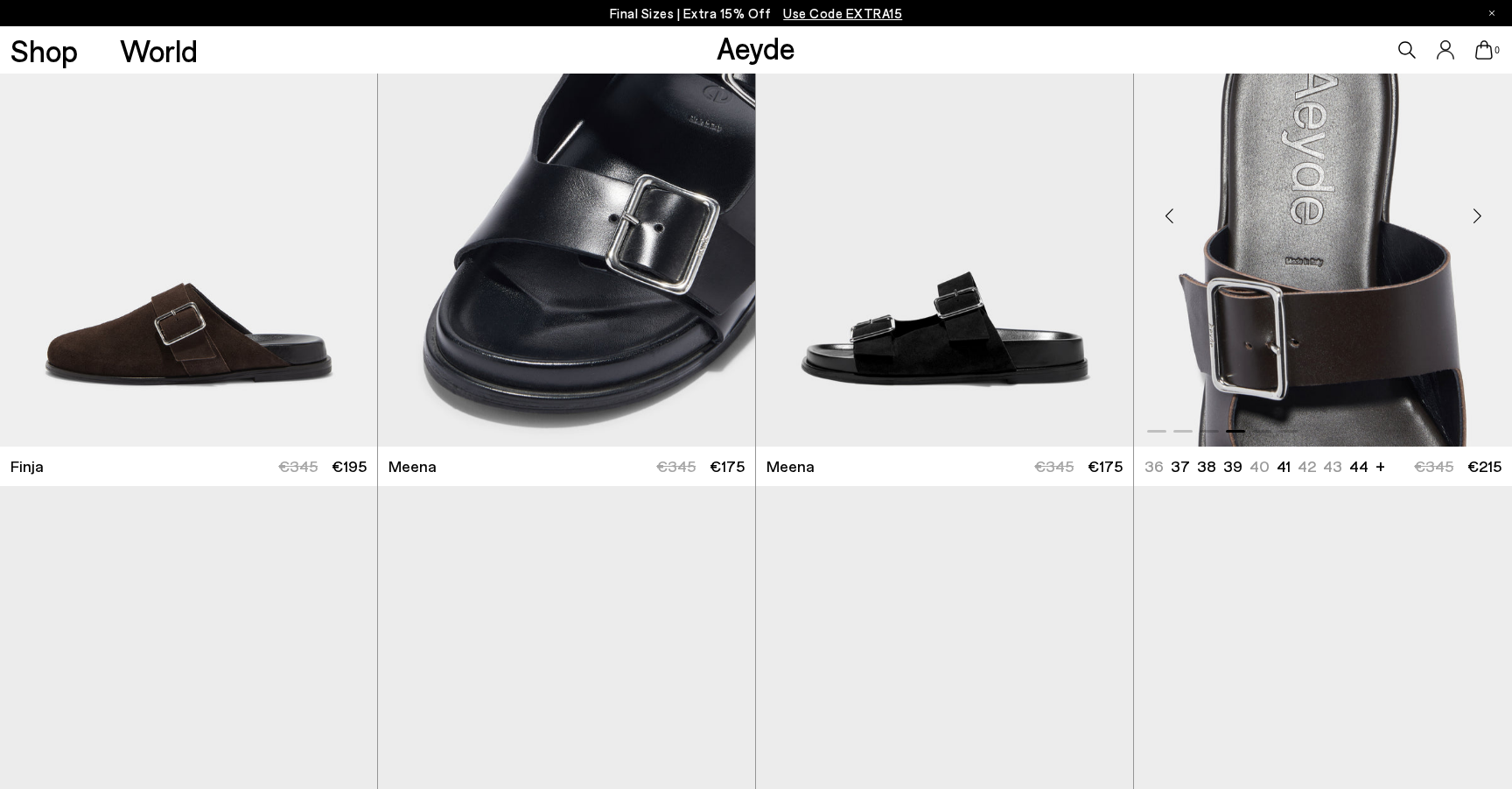
click at [1471, 225] on div "Next slide" at bounding box center [1476, 216] width 53 height 53
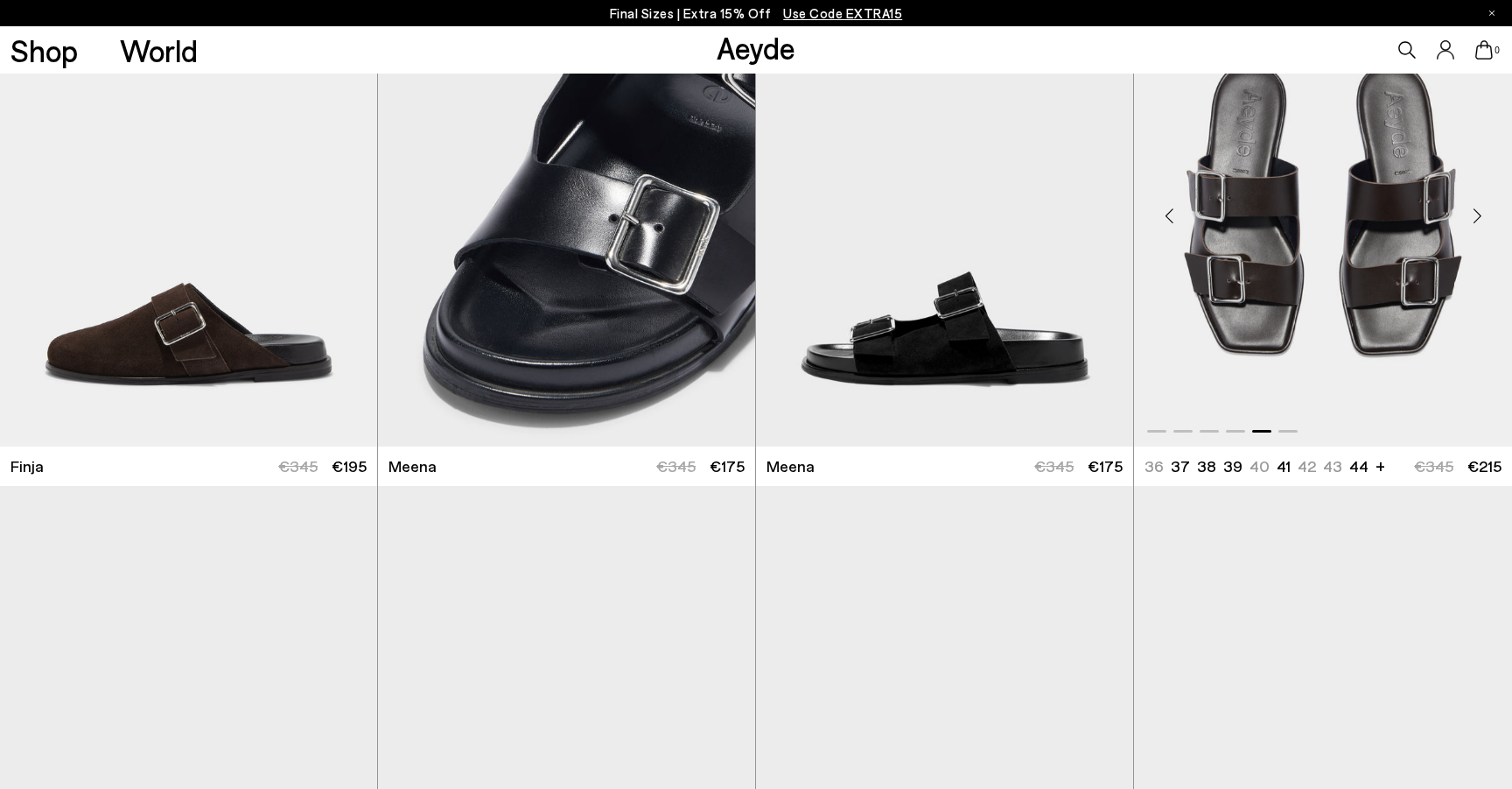
click at [1471, 225] on div "Next slide" at bounding box center [1476, 216] width 53 height 53
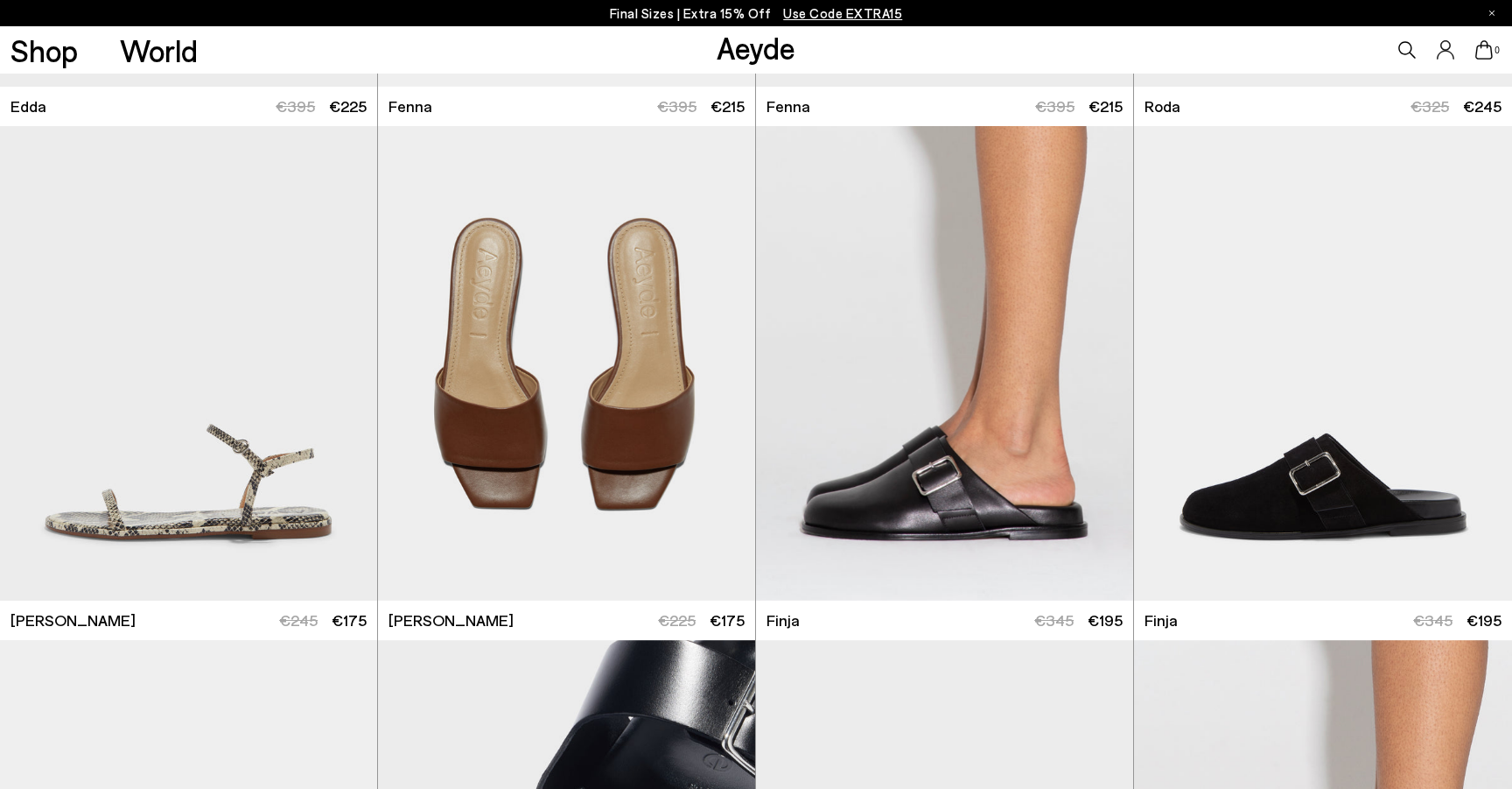
scroll to position [3145, 0]
